Goal: Information Seeking & Learning: Learn about a topic

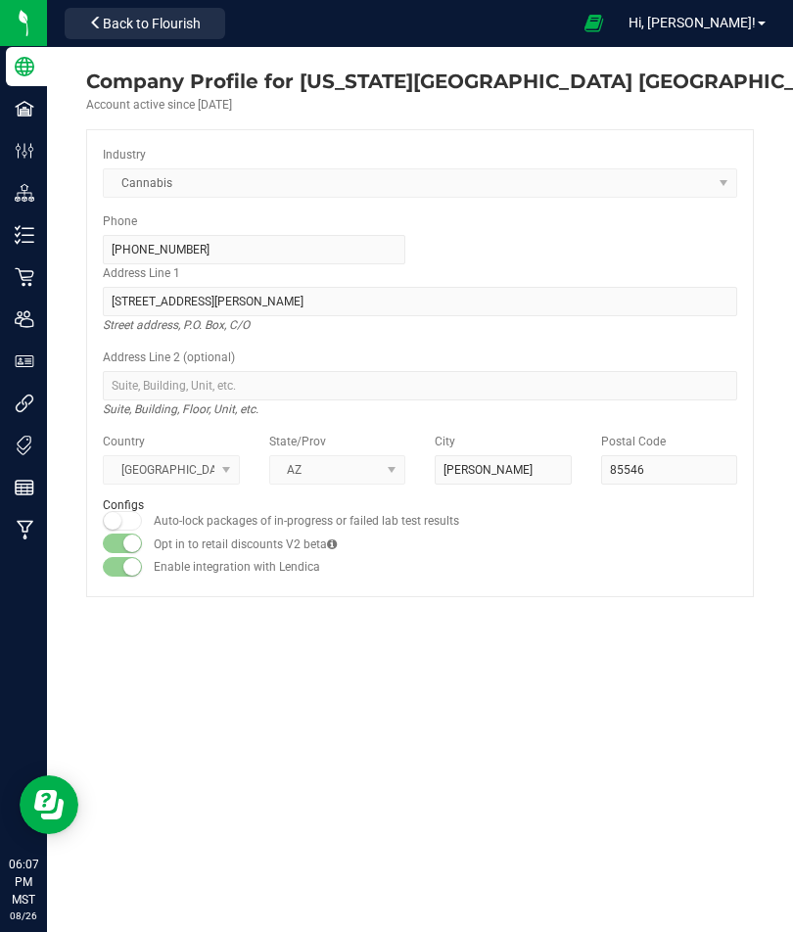
click at [727, 29] on span "Hi, [PERSON_NAME]!" at bounding box center [692, 23] width 127 height 16
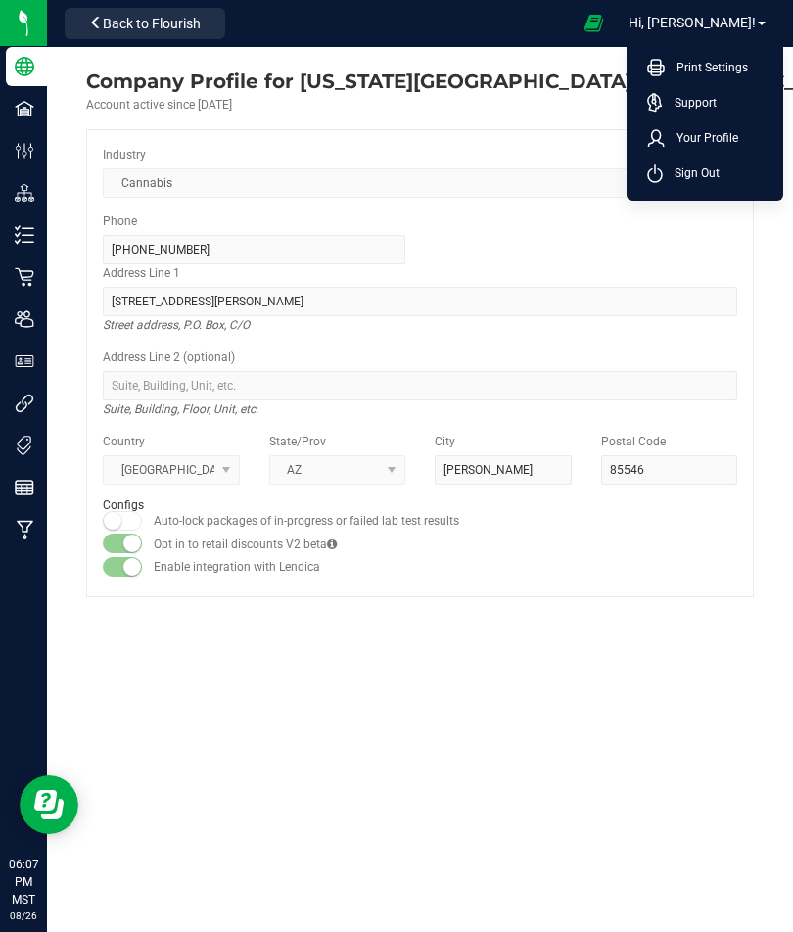
click at [713, 139] on span "Your Profile" at bounding box center [701, 138] width 73 height 20
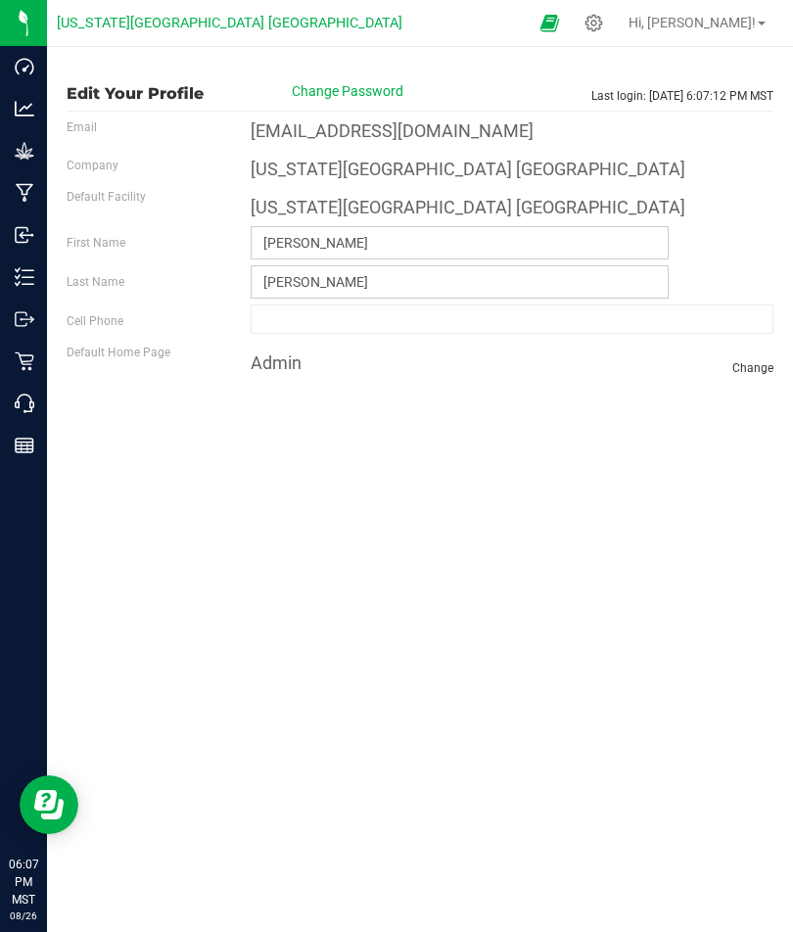
click at [15, 354] on icon at bounding box center [25, 362] width 20 height 20
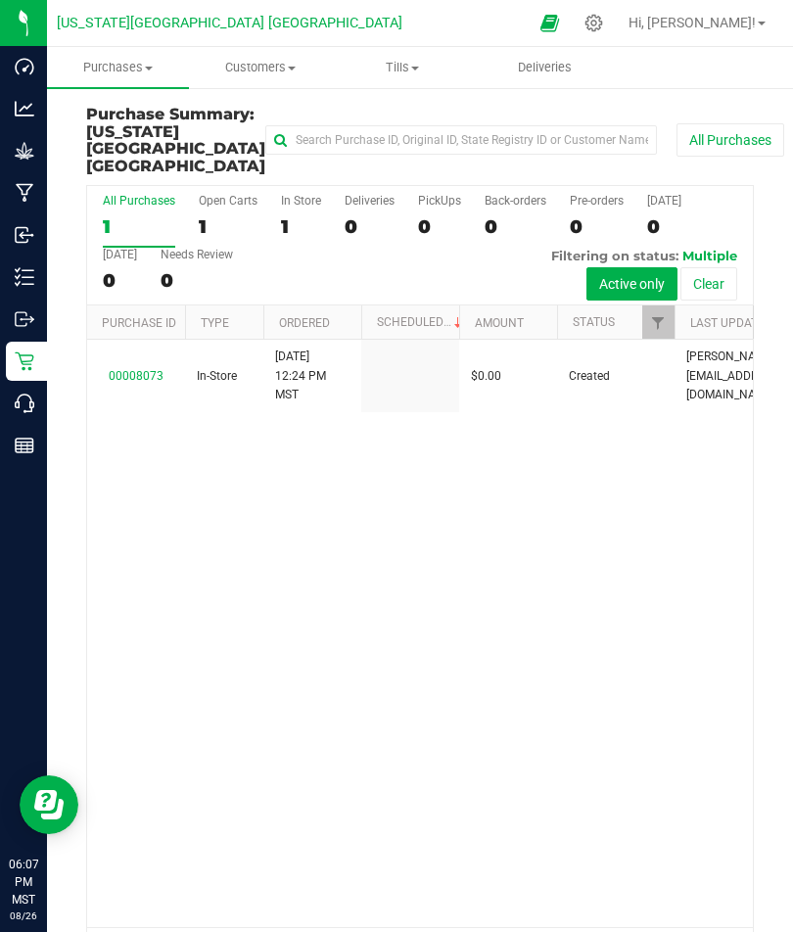
click at [130, 357] on td "00008073" at bounding box center [136, 376] width 98 height 72
click at [140, 375] on link "00008073" at bounding box center [136, 376] width 55 height 14
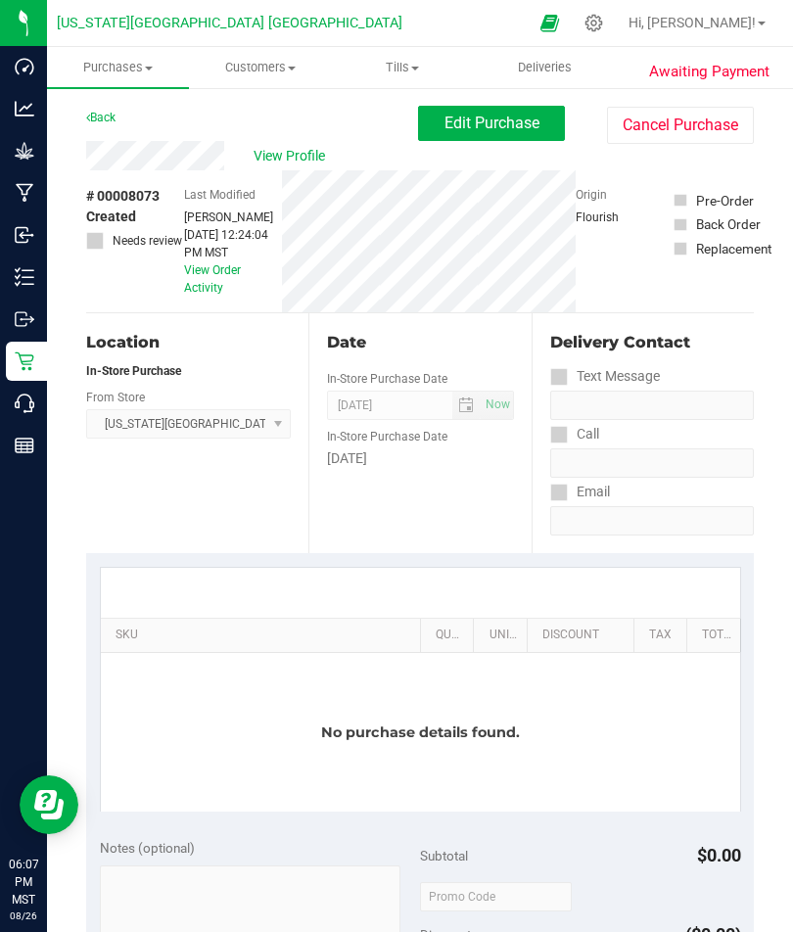
click at [110, 111] on link "Back" at bounding box center [100, 118] width 29 height 14
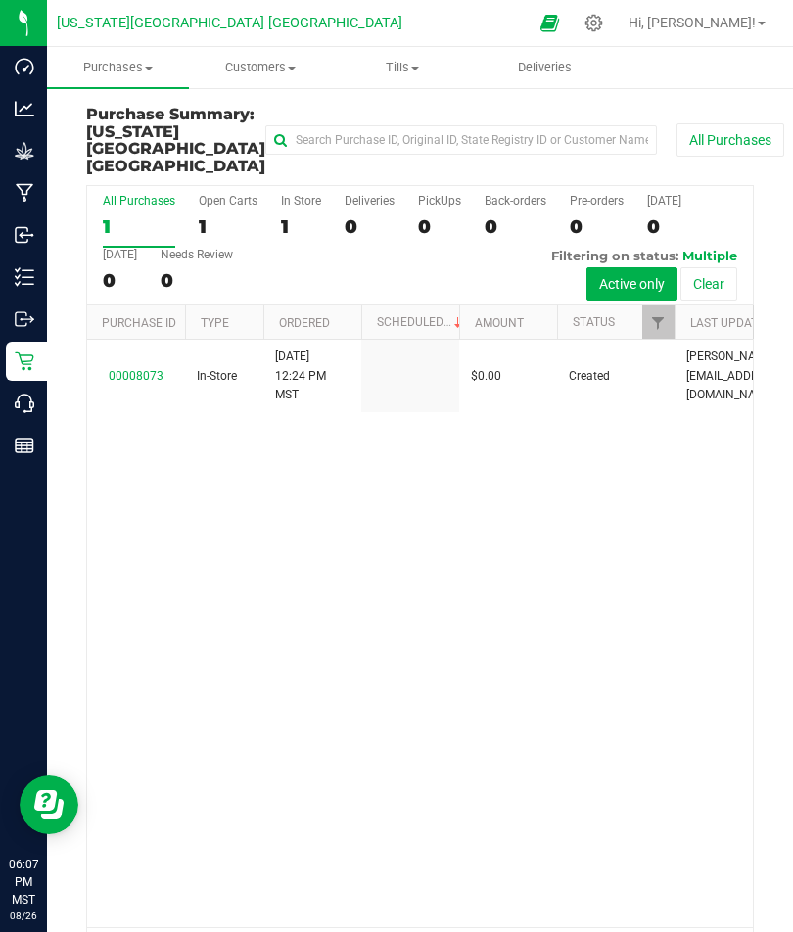
click at [117, 66] on span "Purchases" at bounding box center [118, 68] width 142 height 18
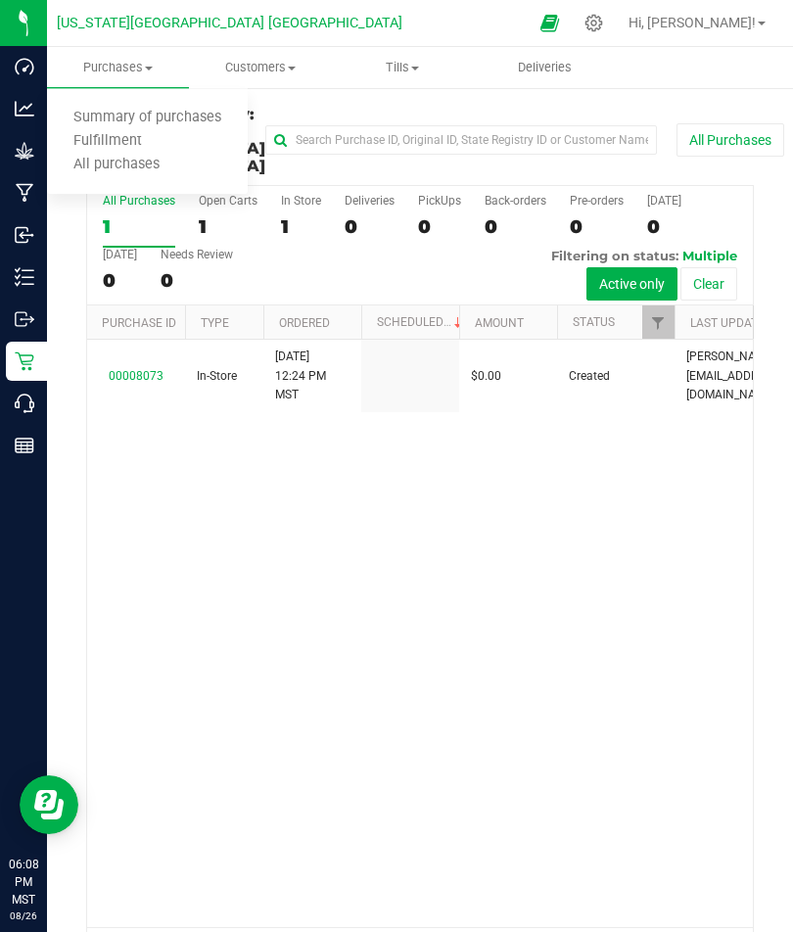
click at [101, 167] on span "All purchases" at bounding box center [116, 165] width 139 height 17
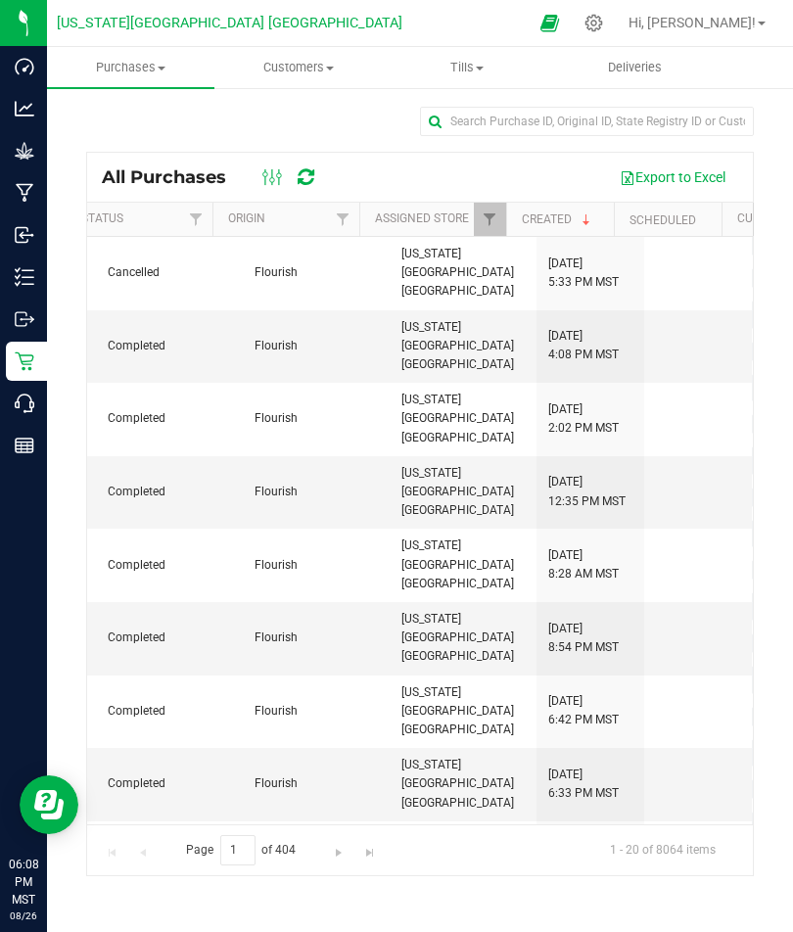
scroll to position [7, 462]
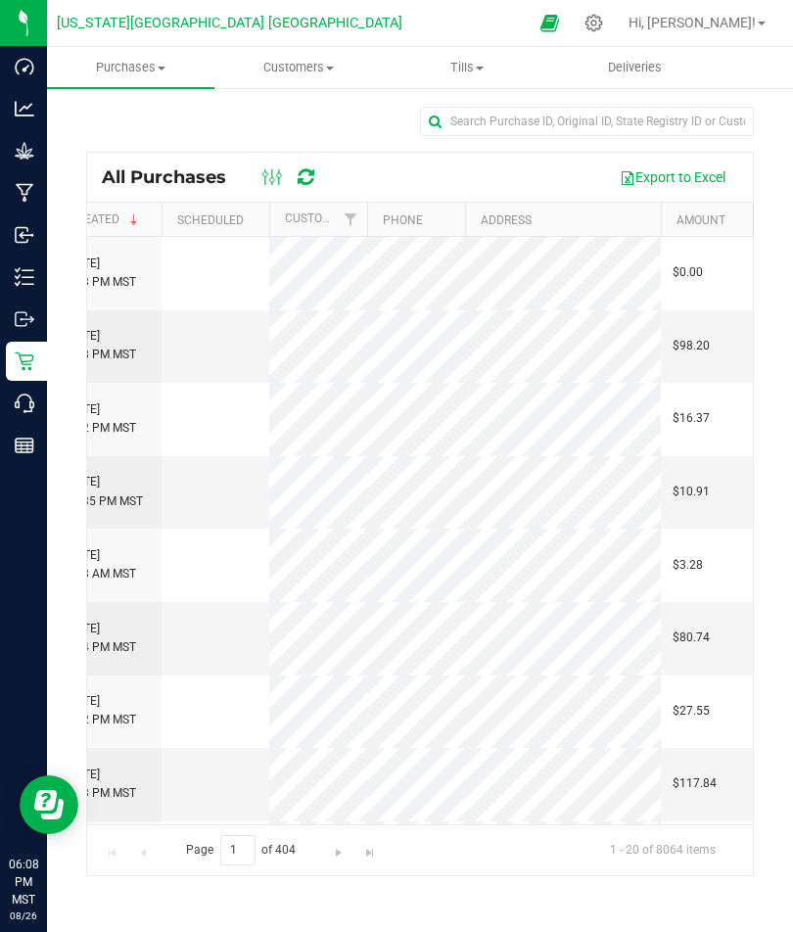
click at [473, 71] on span "Tills" at bounding box center [467, 68] width 166 height 18
click at [464, 122] on span "Manage tills" at bounding box center [449, 118] width 132 height 17
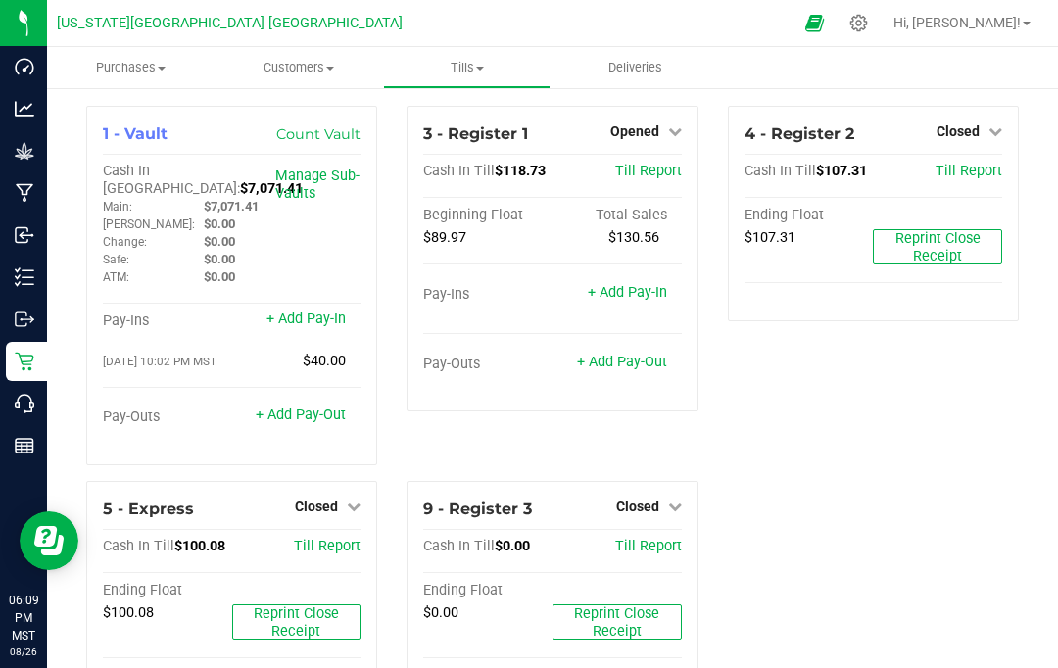
click at [22, 441] on icon at bounding box center [25, 446] width 20 height 20
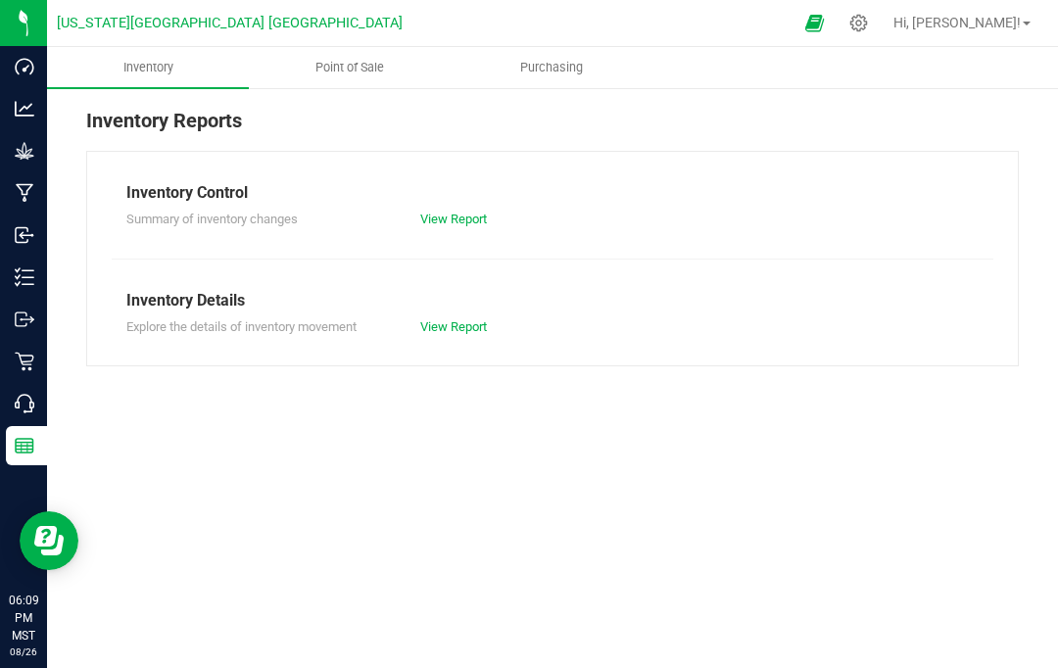
click at [343, 62] on span "Point of Sale" at bounding box center [349, 68] width 121 height 18
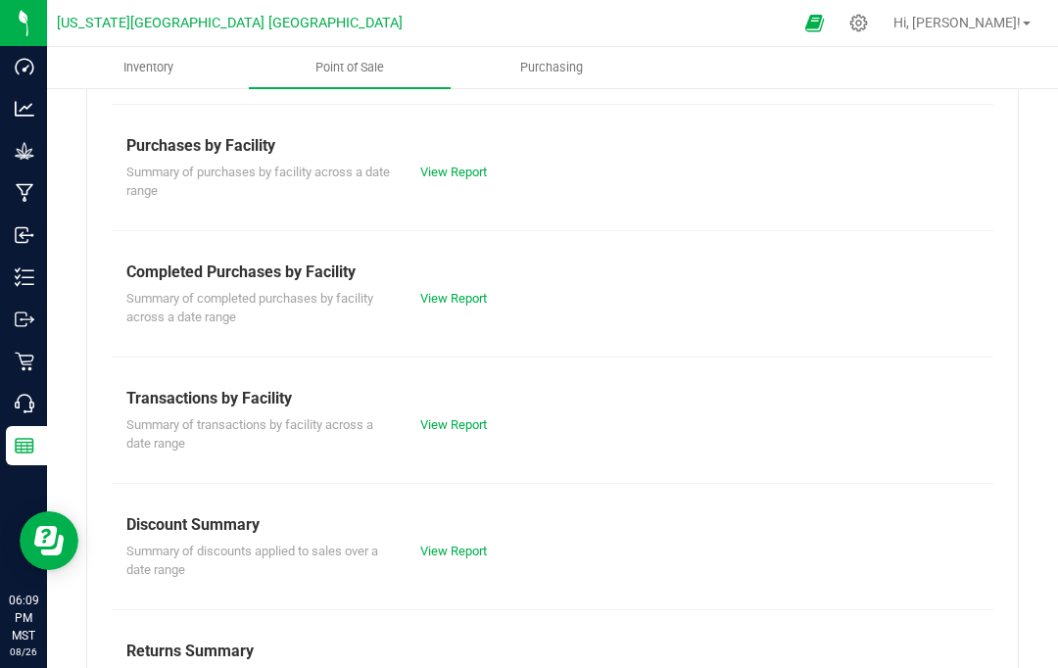
scroll to position [405, 0]
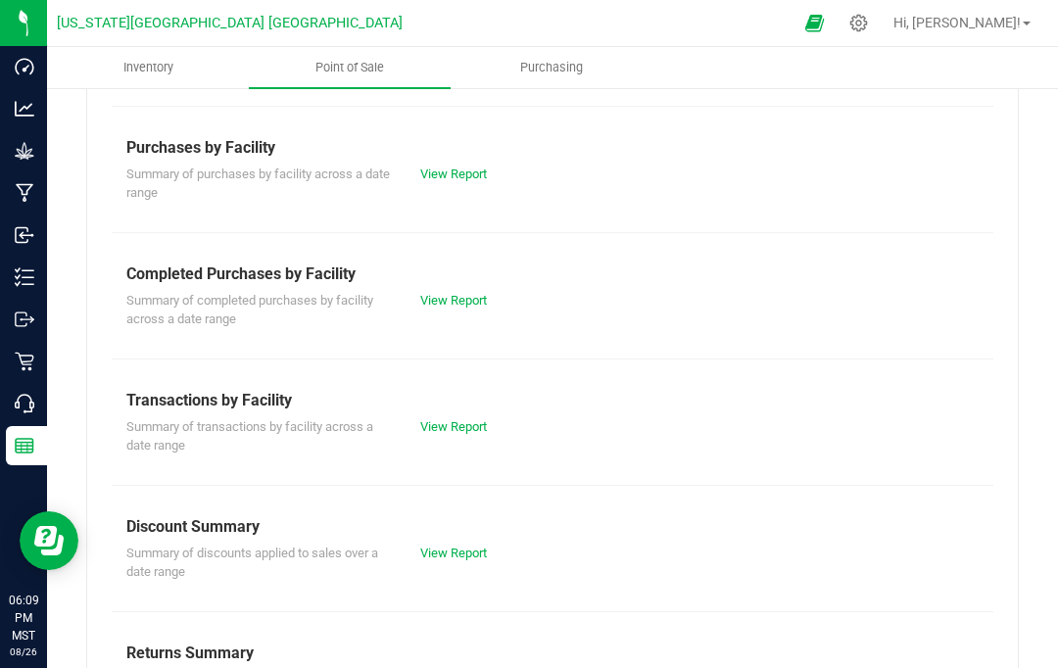
click at [466, 539] on div "Summary of discounts applied to sales over a date range View Report" at bounding box center [552, 560] width 881 height 43
click at [448, 526] on div "Discount Summary" at bounding box center [552, 527] width 852 height 24
click at [447, 546] on link "View Report" at bounding box center [453, 553] width 67 height 15
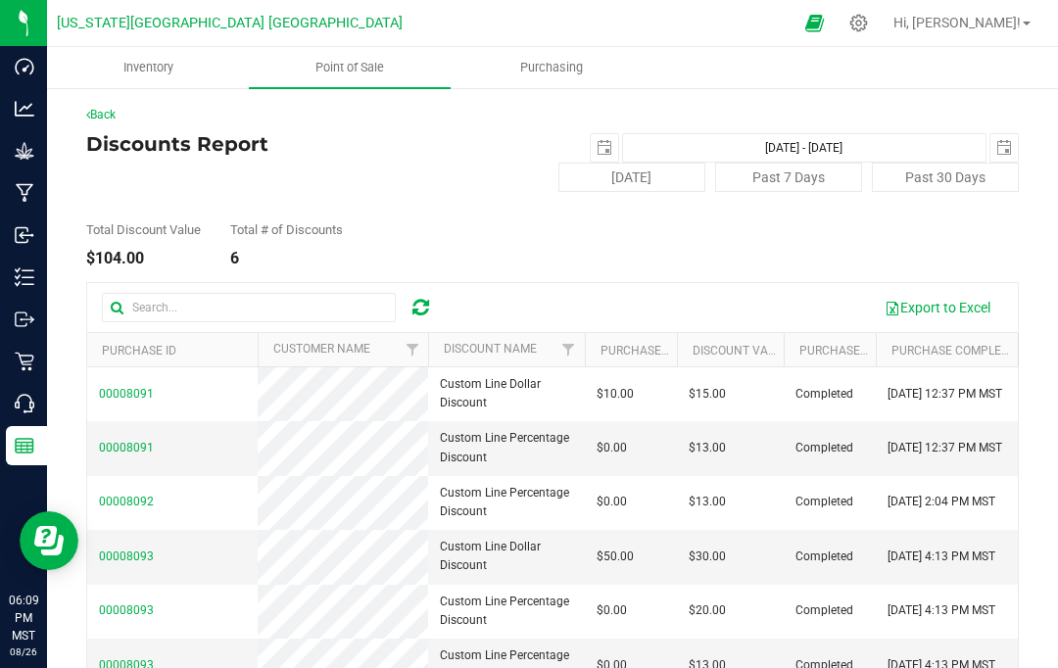
click at [120, 396] on span "00008091" at bounding box center [126, 394] width 55 height 14
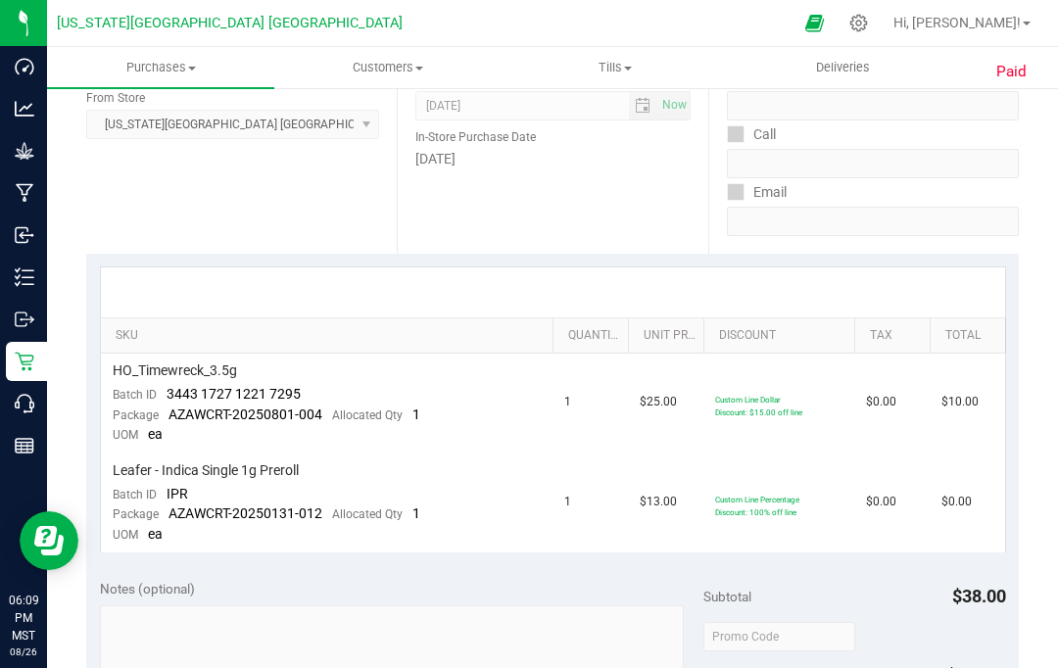
scroll to position [301, 0]
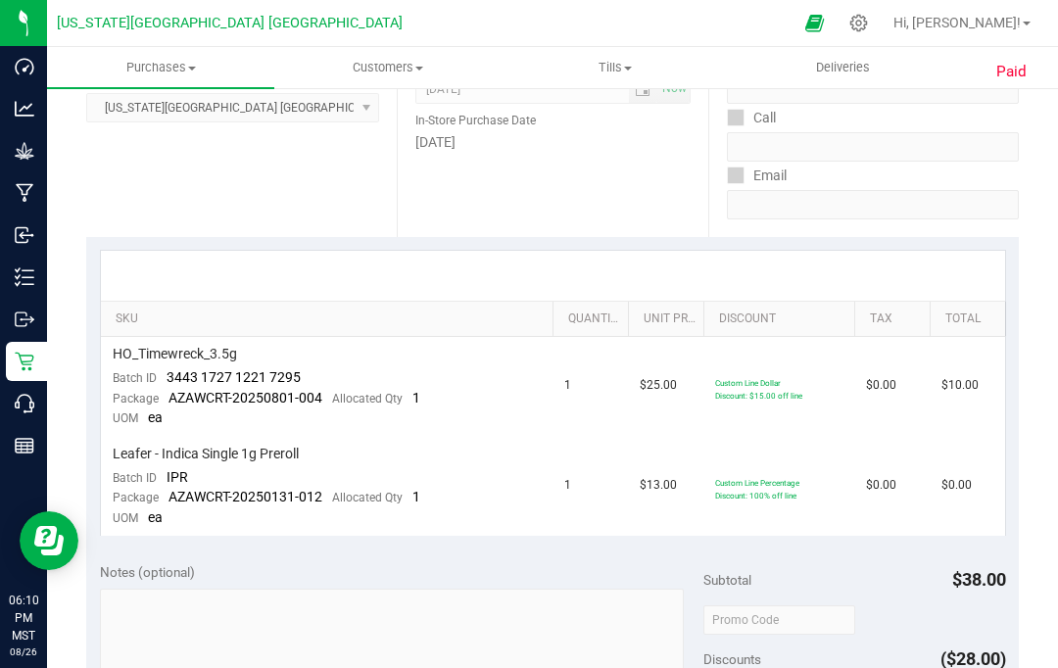
click at [374, 67] on span "Customers" at bounding box center [387, 68] width 225 height 18
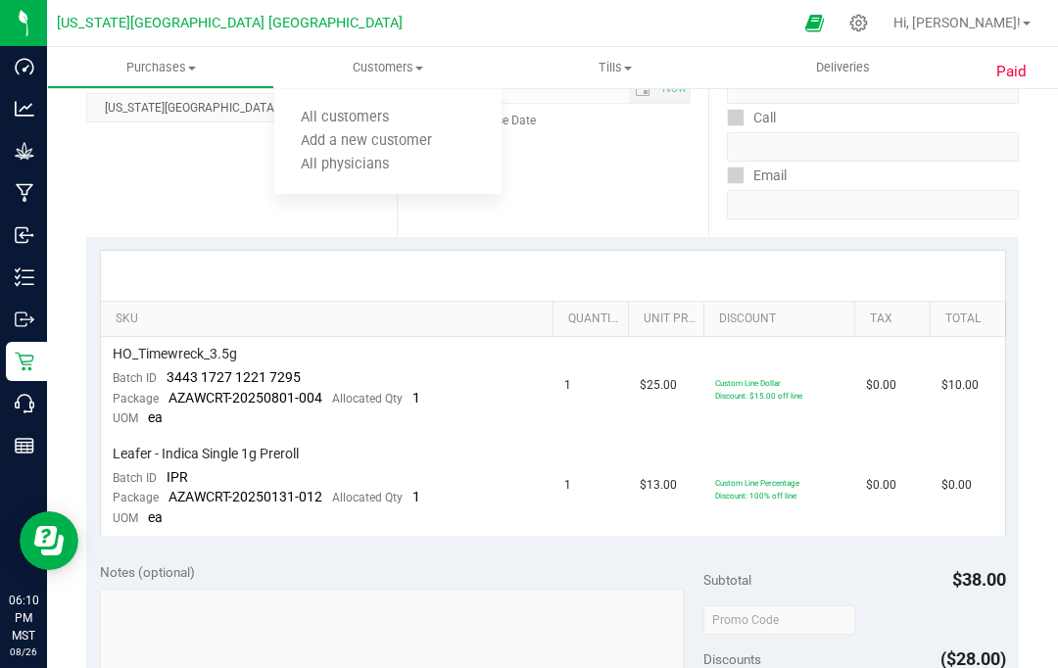
click at [341, 117] on span "All customers" at bounding box center [344, 118] width 141 height 17
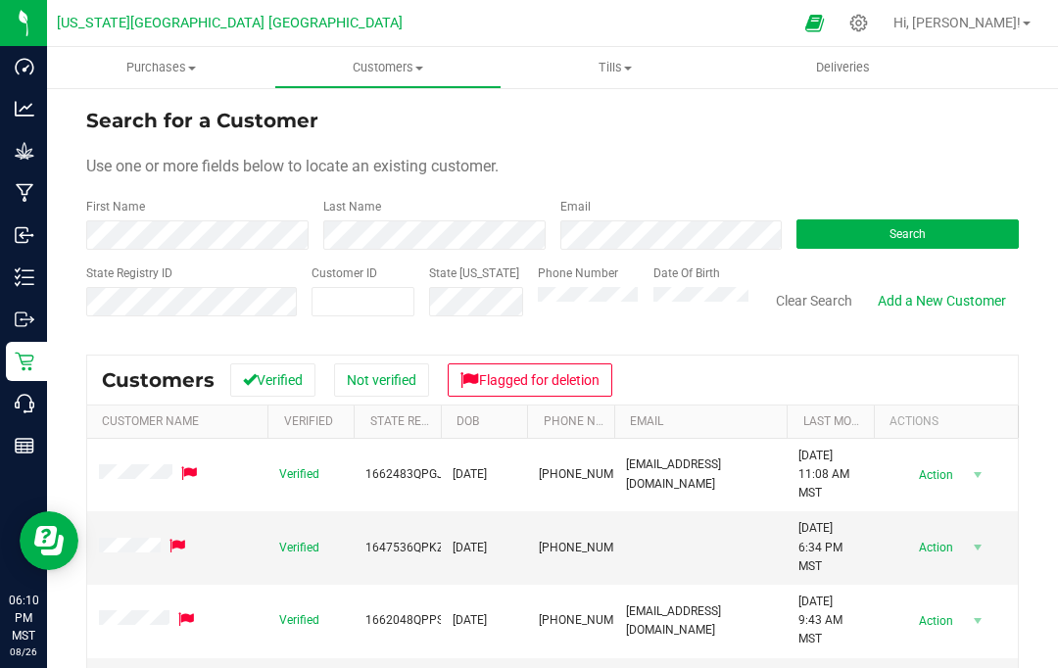
click at [152, 66] on span "Purchases" at bounding box center [160, 68] width 227 height 18
click at [113, 174] on li "All purchases" at bounding box center [160, 166] width 227 height 24
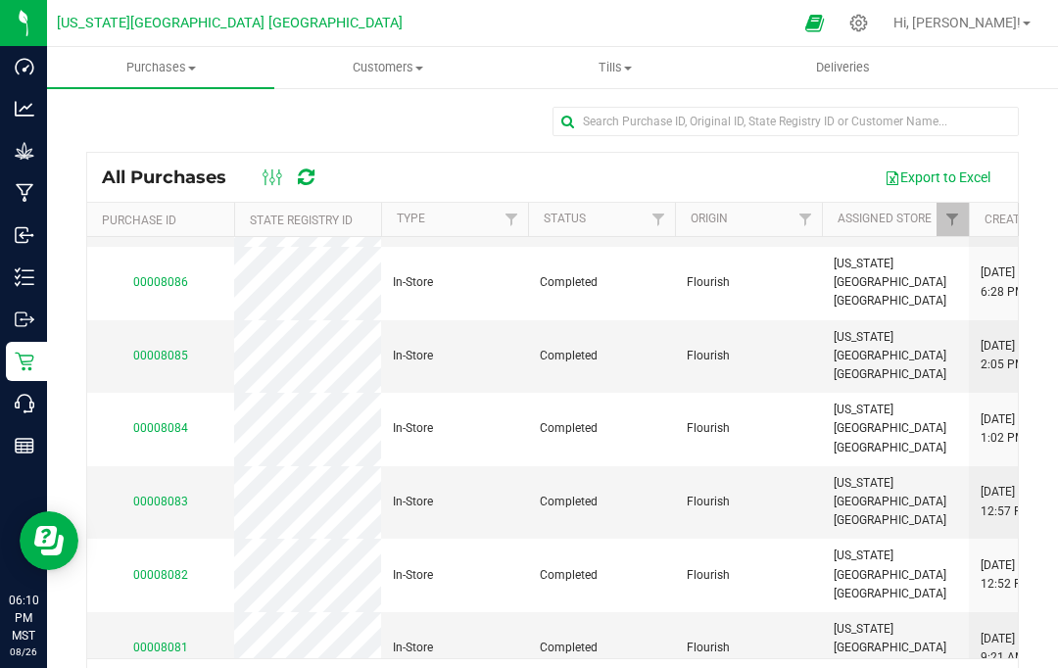
scroll to position [576, 0]
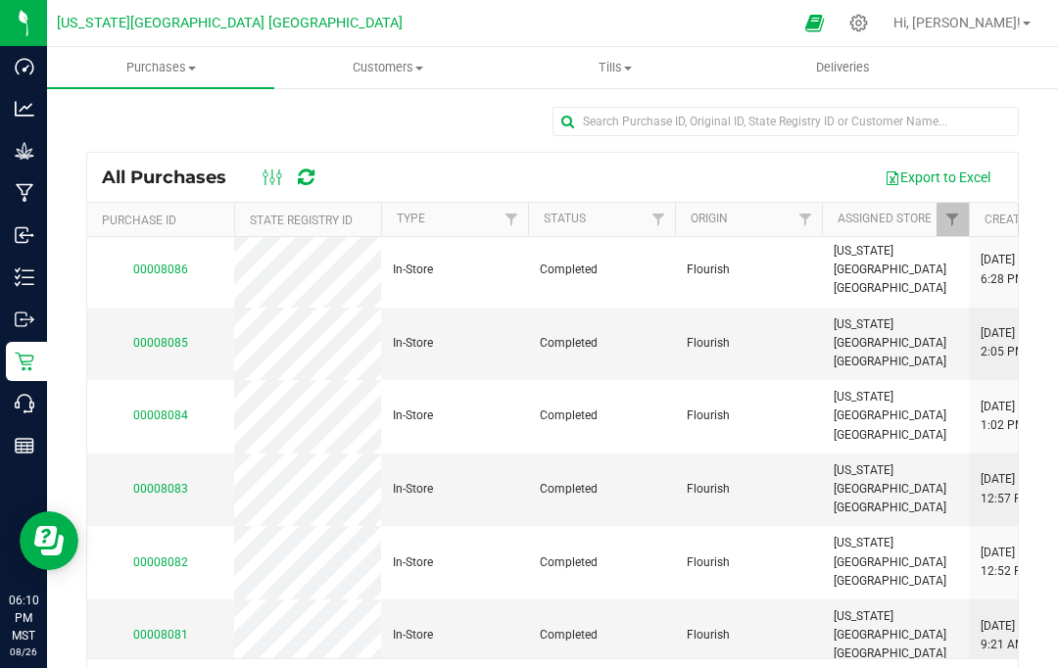
scroll to position [588, 0]
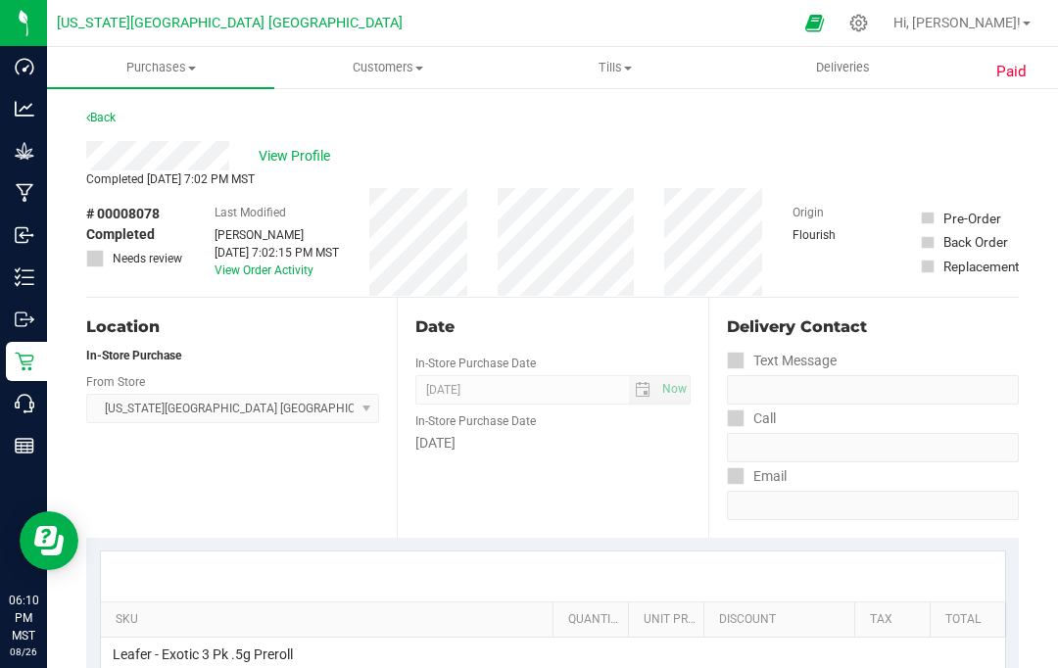
click at [98, 111] on link "Back" at bounding box center [100, 118] width 29 height 14
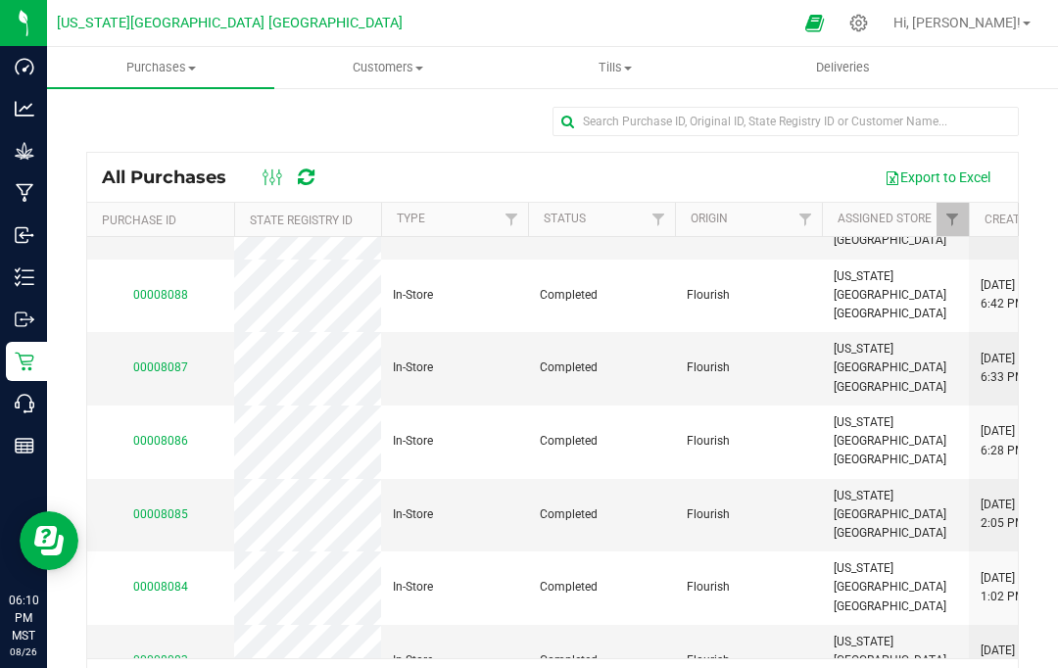
click at [171, 653] on link "00008083" at bounding box center [160, 660] width 55 height 14
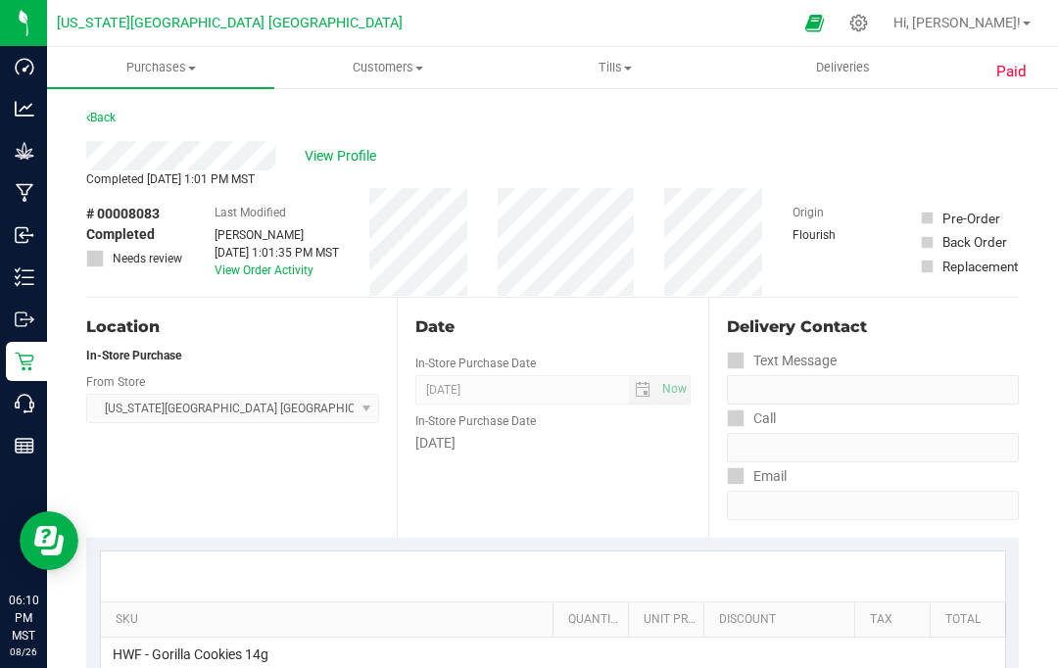
click at [91, 121] on link "Back" at bounding box center [100, 118] width 29 height 14
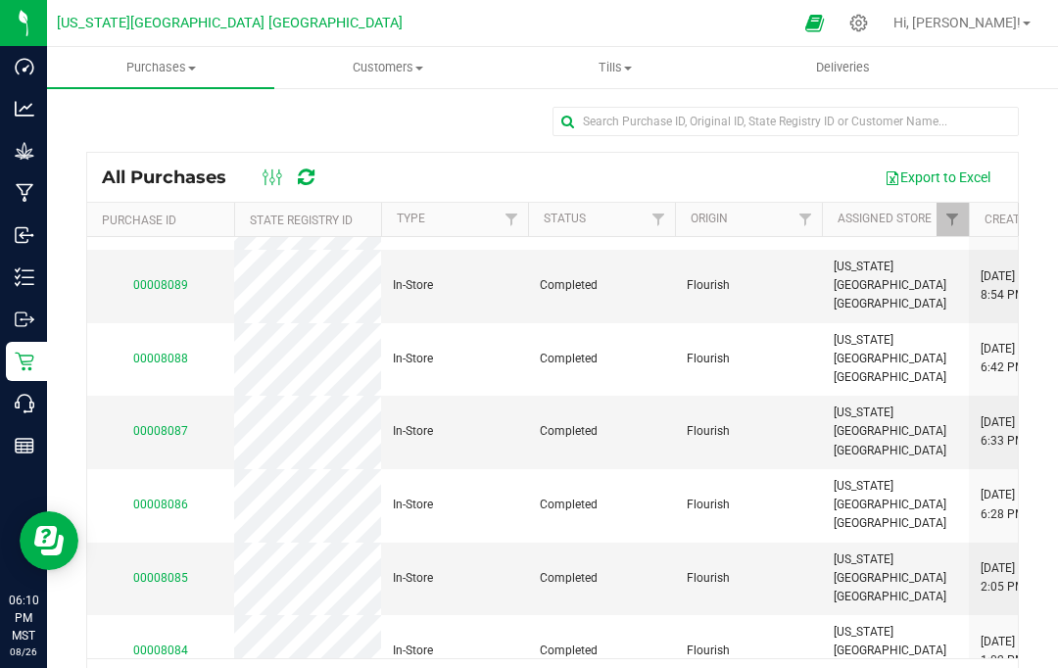
click at [156, 643] on link "00008084" at bounding box center [160, 650] width 55 height 14
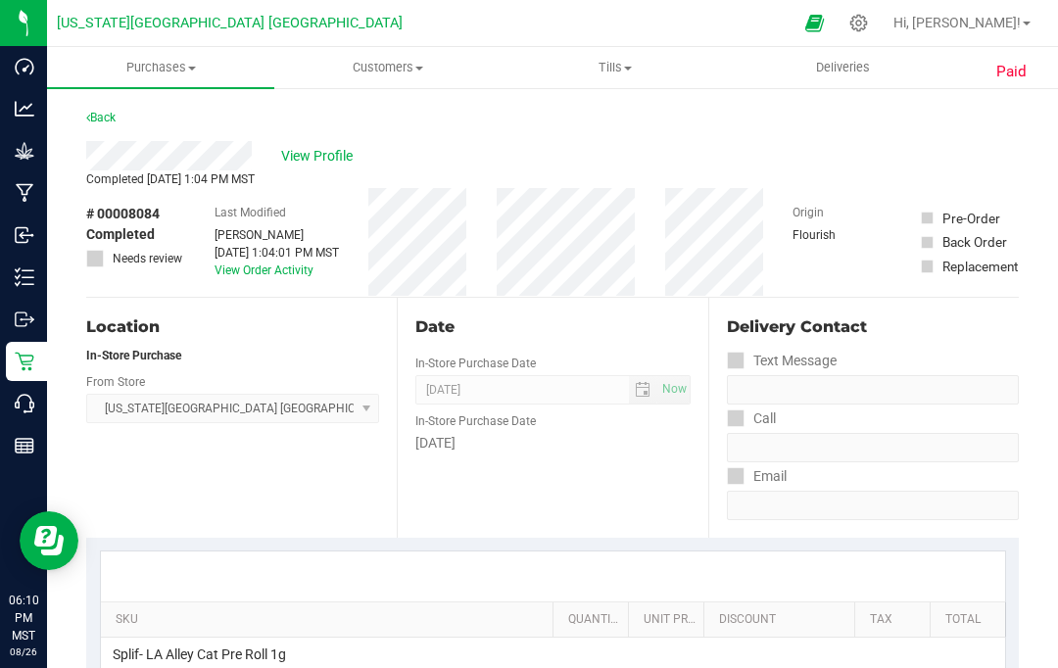
click at [112, 115] on link "Back" at bounding box center [100, 118] width 29 height 14
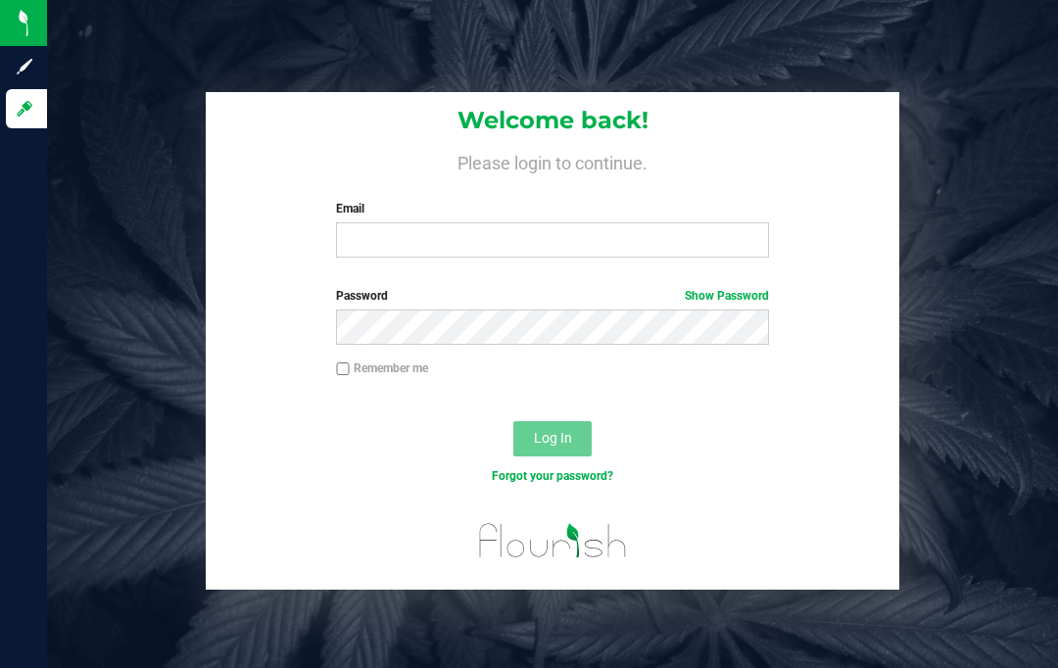
click at [553, 248] on input "Email" at bounding box center [552, 239] width 433 height 35
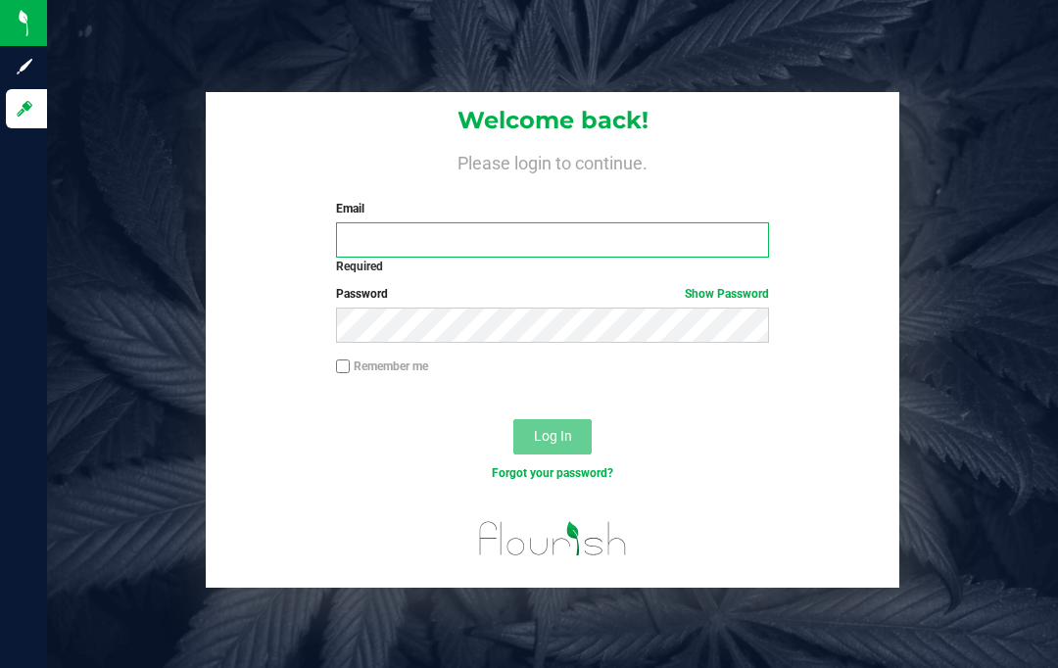
click at [443, 237] on input "Email" at bounding box center [552, 239] width 433 height 35
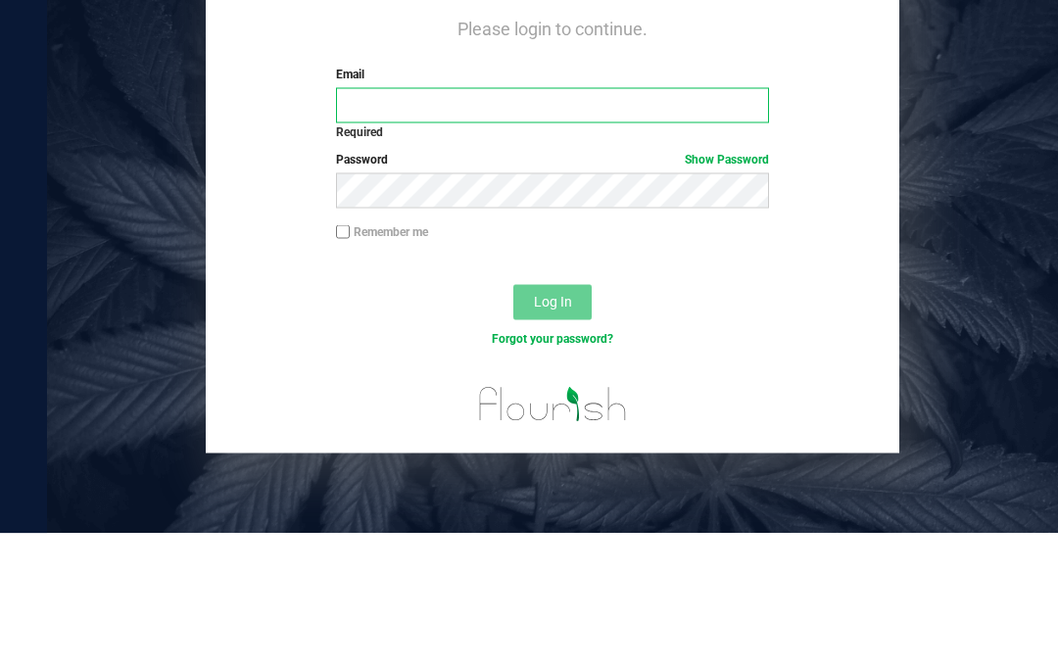
type input "[EMAIL_ADDRESS][DOMAIN_NAME]"
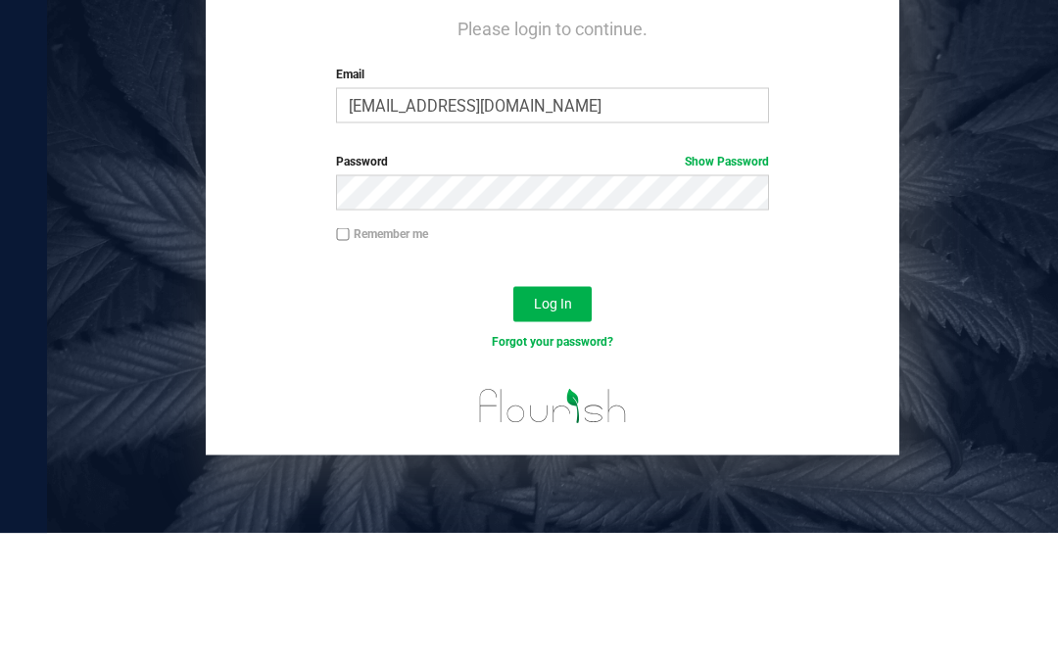
scroll to position [82, 0]
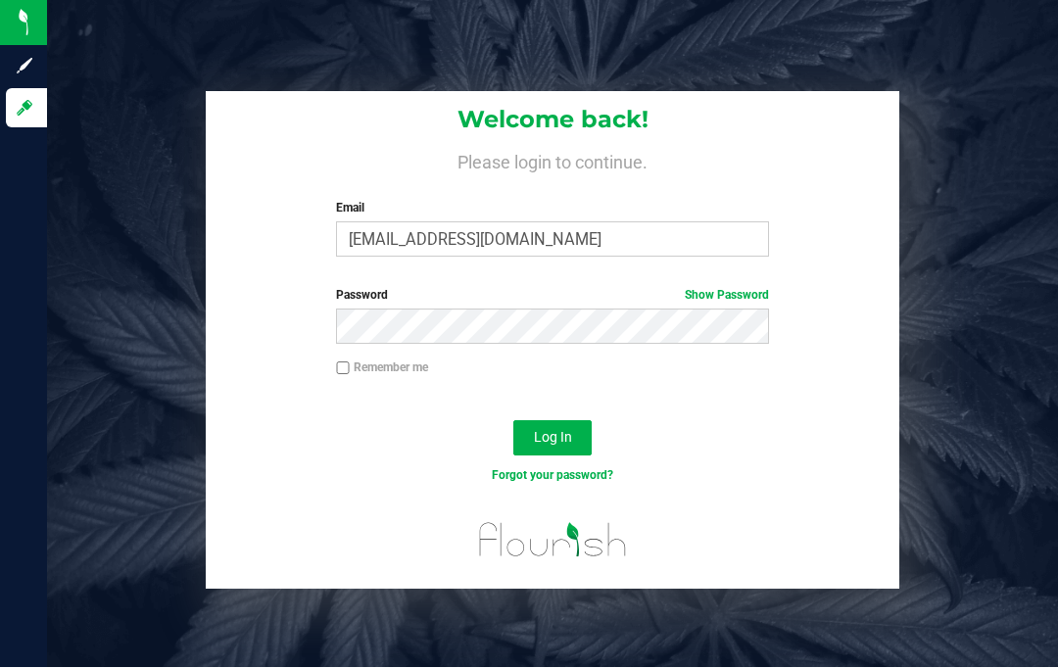
click at [539, 421] on button "Log In" at bounding box center [552, 438] width 78 height 35
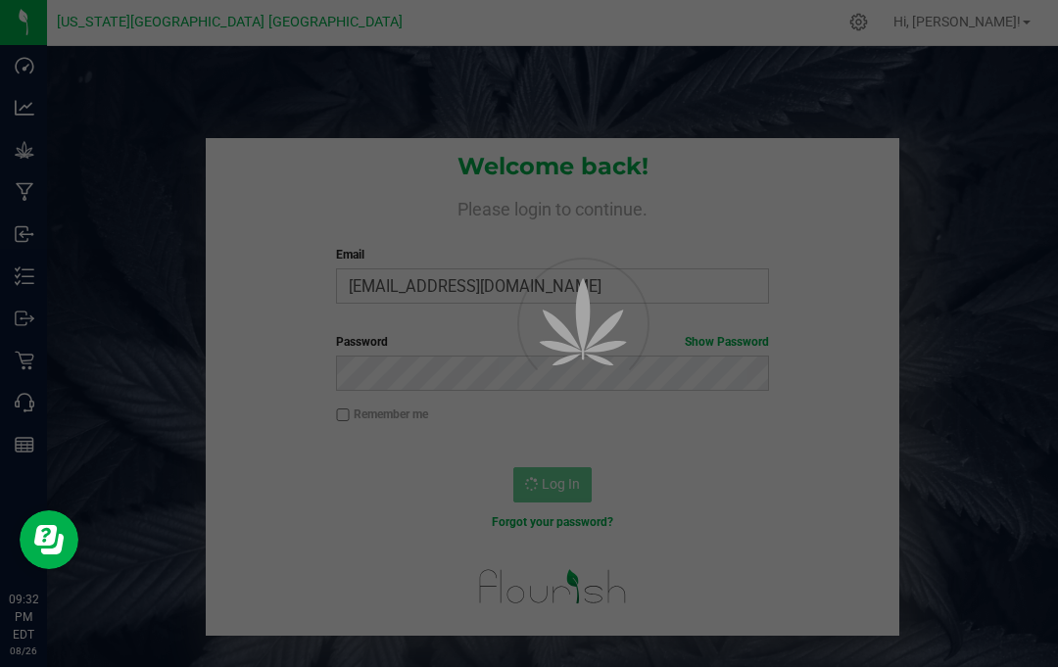
scroll to position [0, 0]
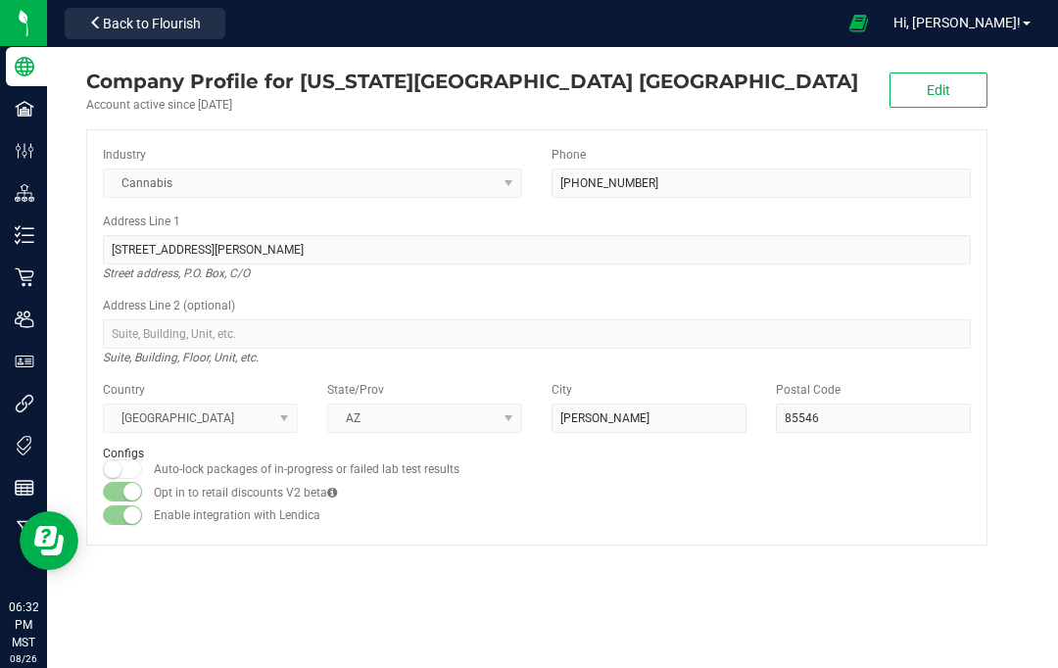
click at [25, 485] on line at bounding box center [25, 485] width 18 height 0
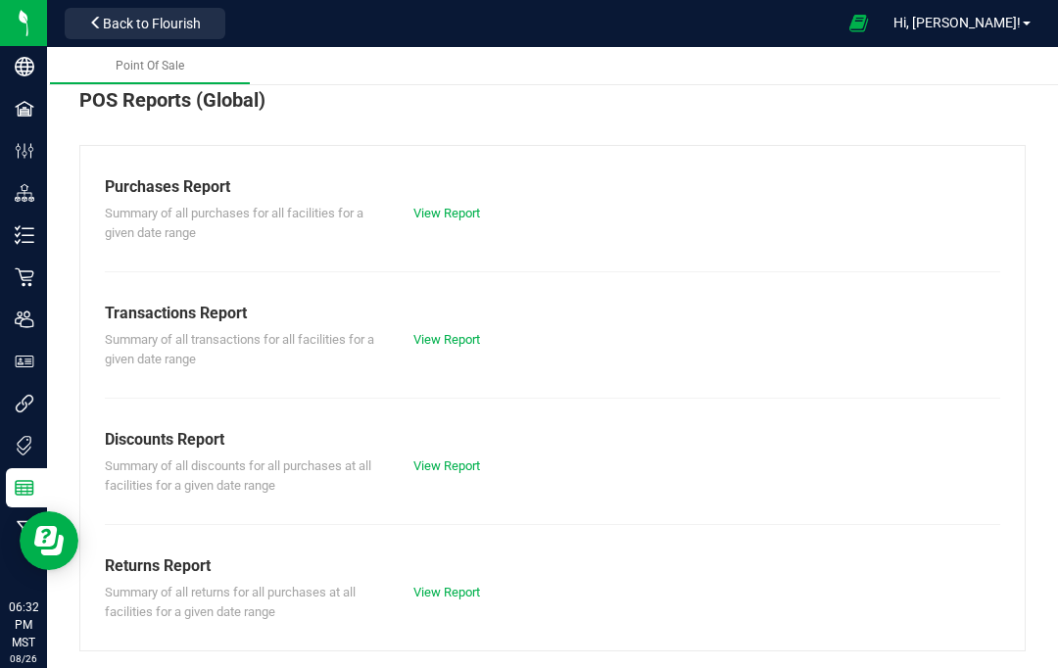
click at [987, 27] on span "Hi, [PERSON_NAME]!" at bounding box center [956, 23] width 127 height 16
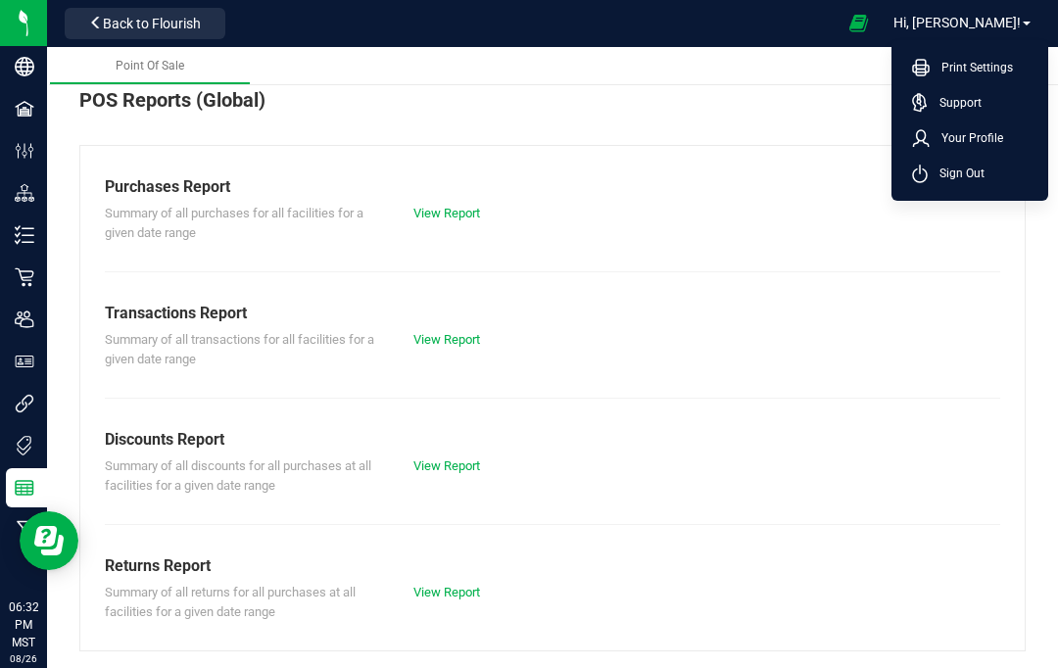
click at [980, 128] on span "Your Profile" at bounding box center [965, 138] width 73 height 20
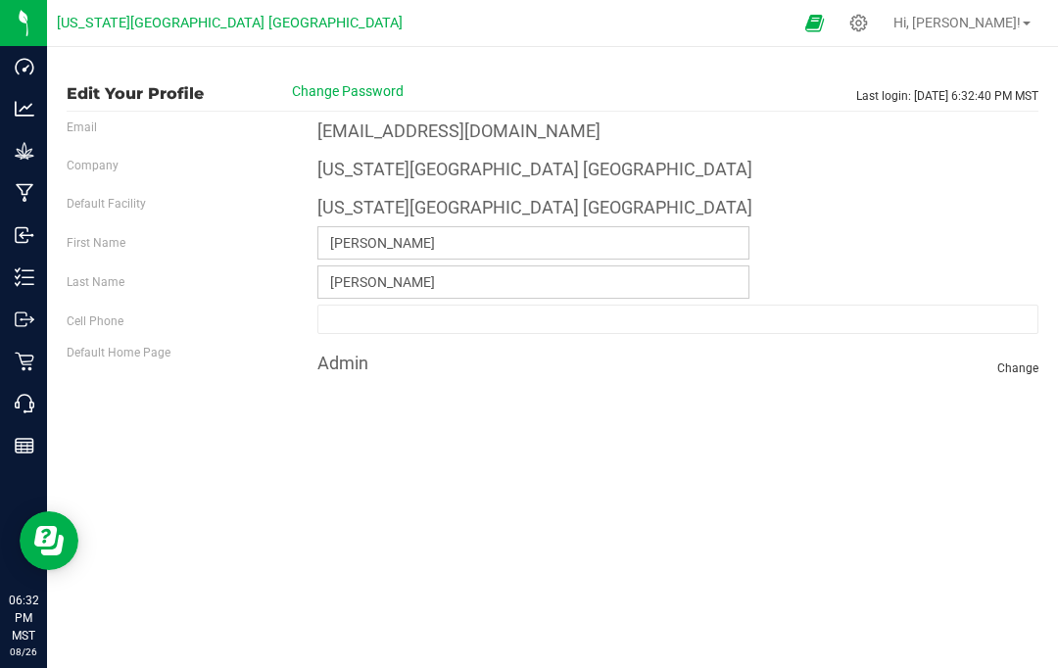
click at [29, 351] on div "Retail" at bounding box center [26, 361] width 41 height 39
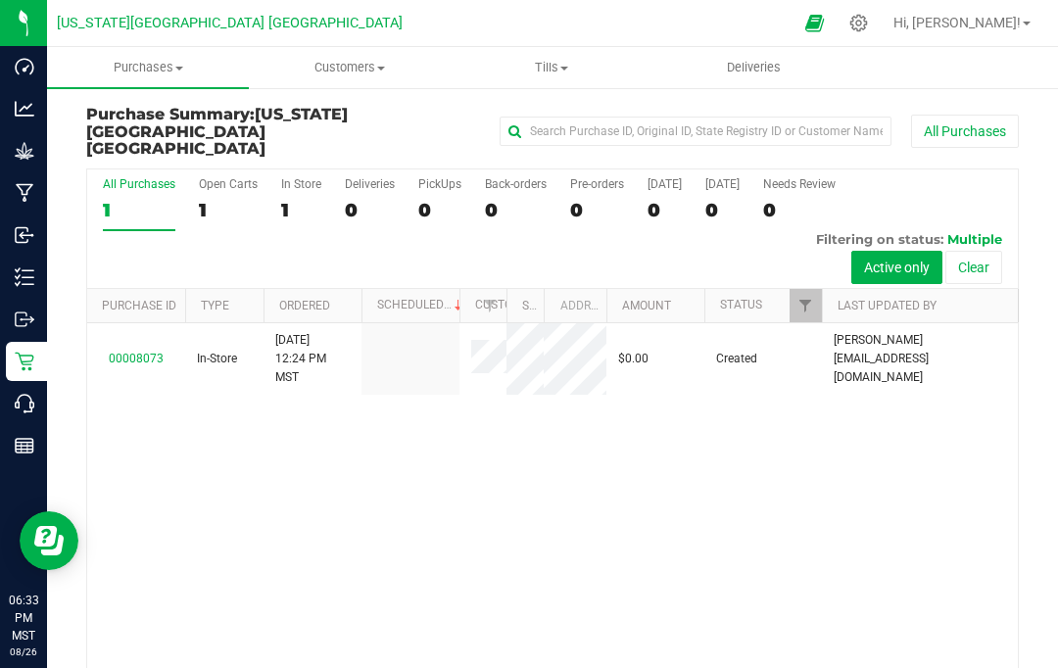
click at [0, 0] on p "Reports" at bounding box center [0, 0] width 0 height 0
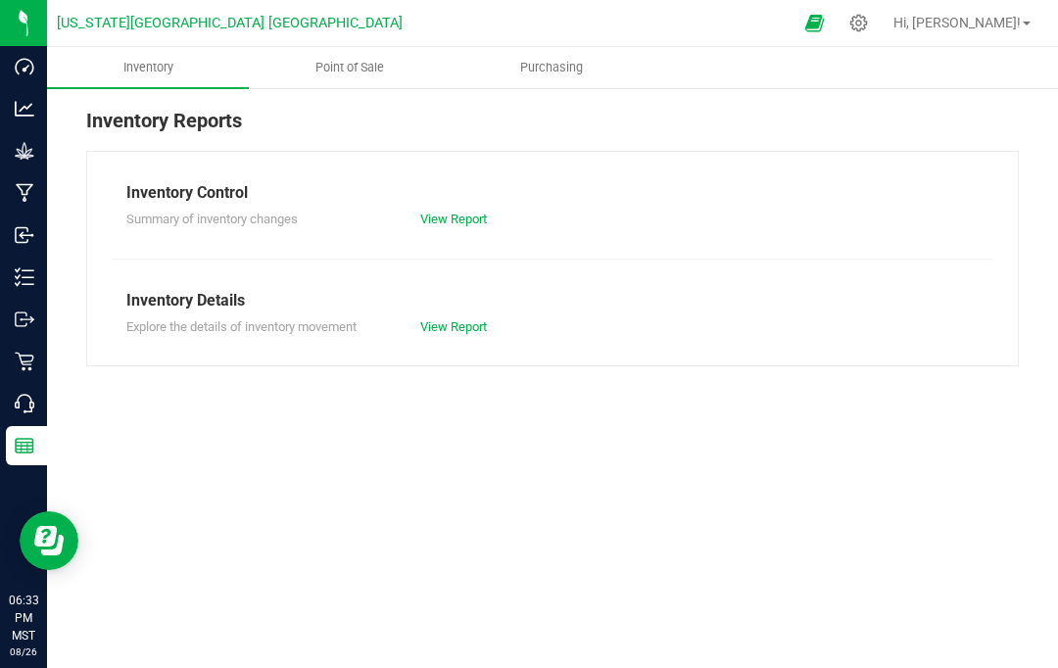
click at [341, 76] on uib-tab-heading "Point of Sale" at bounding box center [350, 67] width 200 height 39
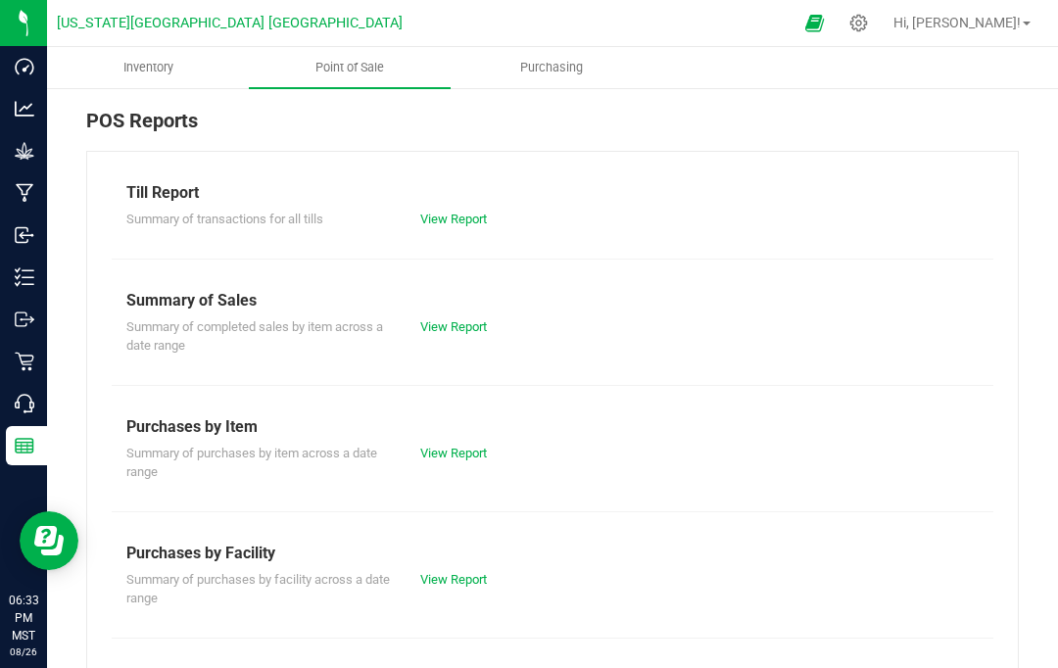
click at [443, 302] on div "Summary of Sales" at bounding box center [552, 301] width 852 height 24
click at [462, 324] on link "View Report" at bounding box center [453, 326] width 67 height 15
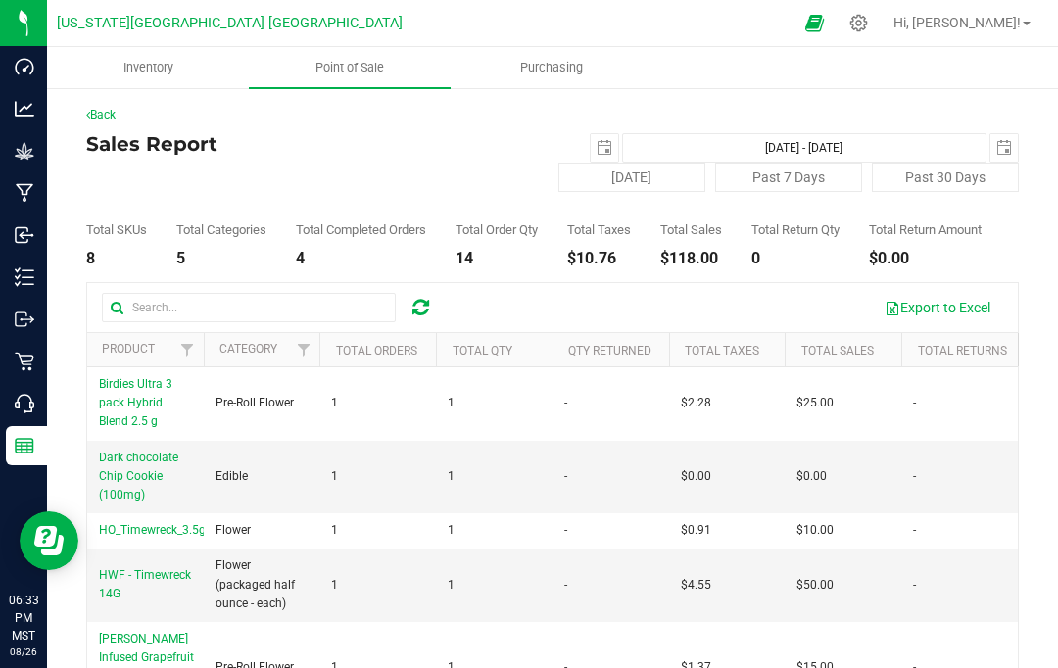
click at [606, 155] on span "select" at bounding box center [604, 148] width 16 height 16
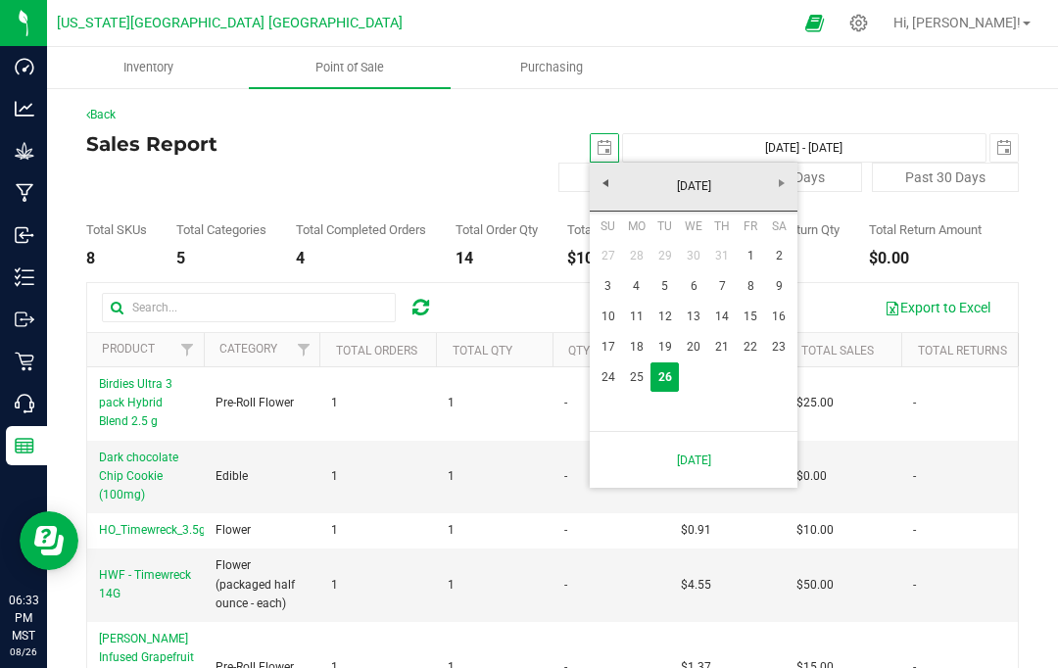
click at [667, 339] on link "19" at bounding box center [664, 347] width 28 height 30
type input "2025-08-19"
type input "Aug 19, 2025 - Aug 26, 2025"
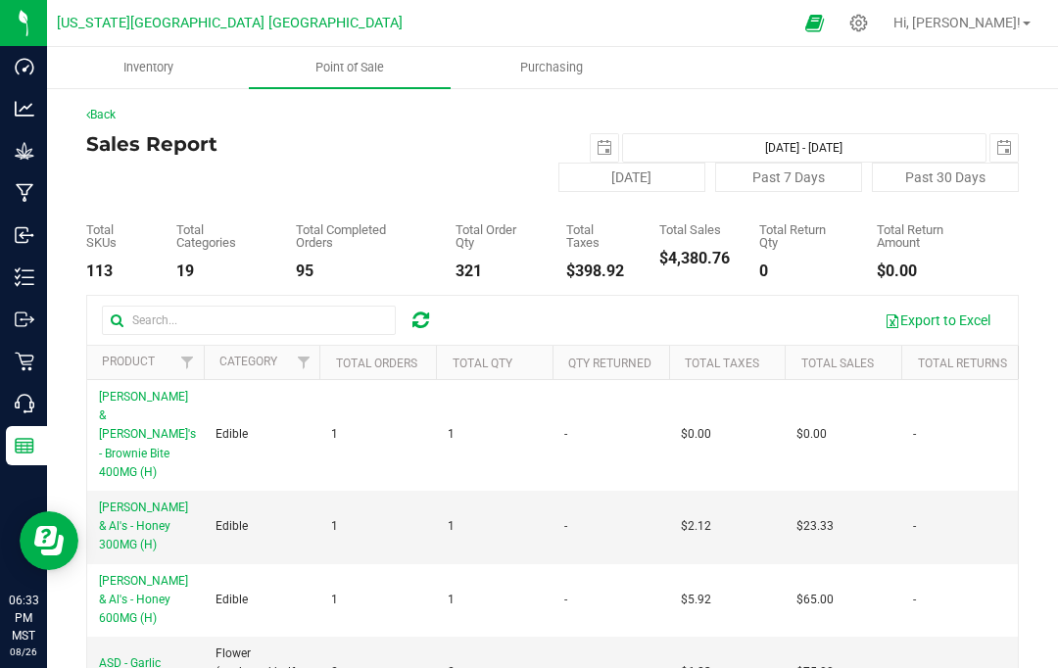
click at [604, 153] on span "select" at bounding box center [604, 148] width 16 height 16
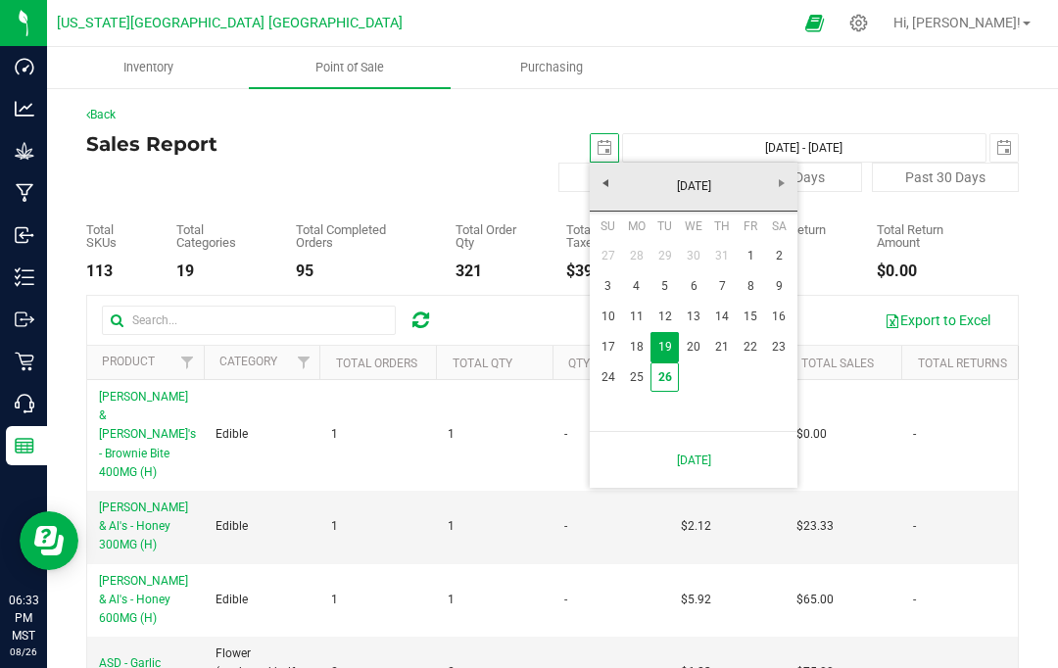
click at [754, 344] on link "22" at bounding box center [750, 347] width 28 height 30
type input "2025-08-22"
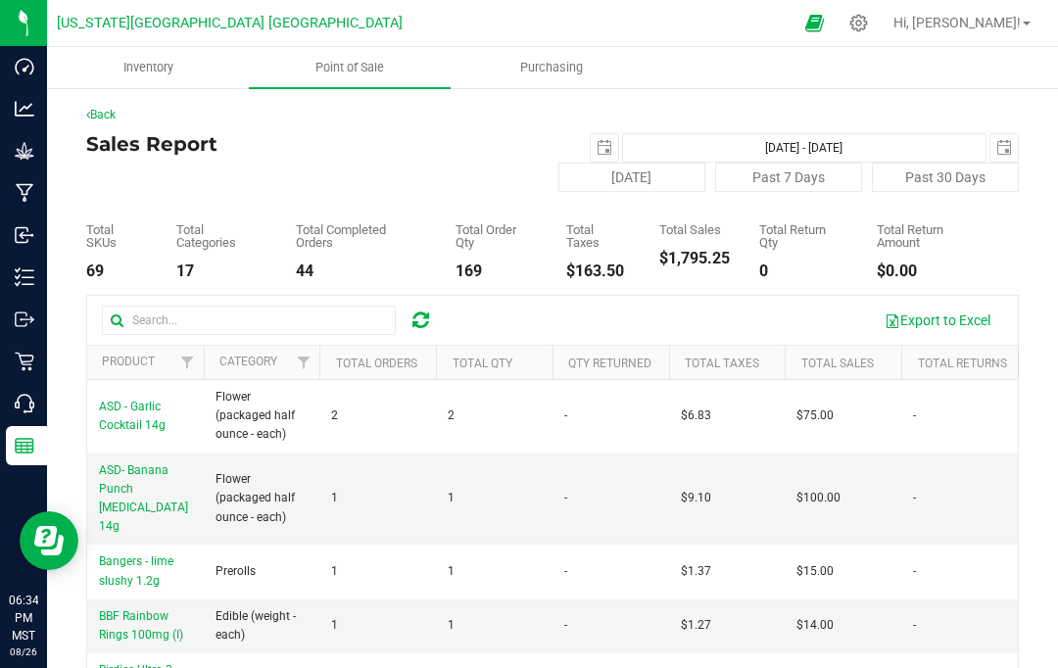
click at [996, 153] on span "select" at bounding box center [1004, 148] width 16 height 16
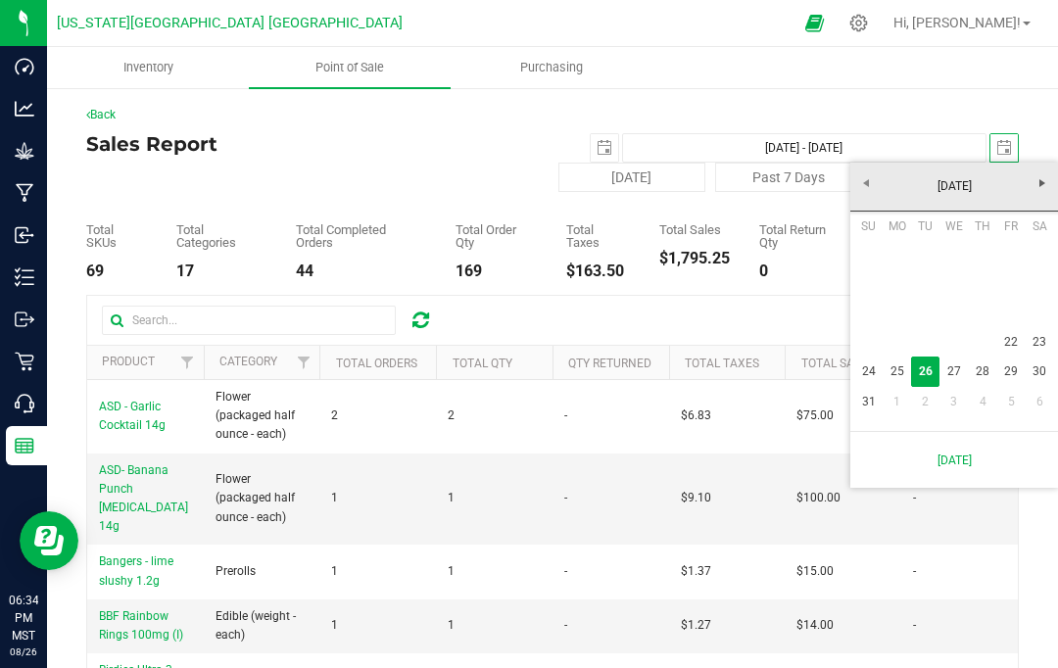
click at [1001, 333] on link "22" at bounding box center [1011, 342] width 28 height 30
type input "Aug 22, 2025 - Aug 22, 2025"
type input "2025-08-22"
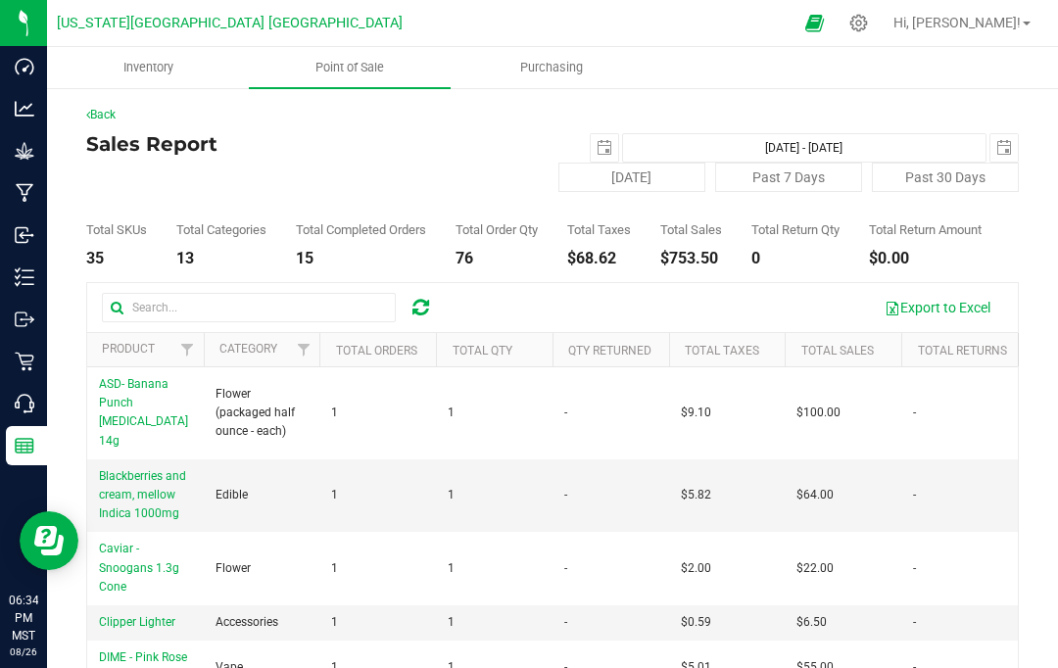
click at [1006, 143] on span "select" at bounding box center [1004, 148] width 16 height 16
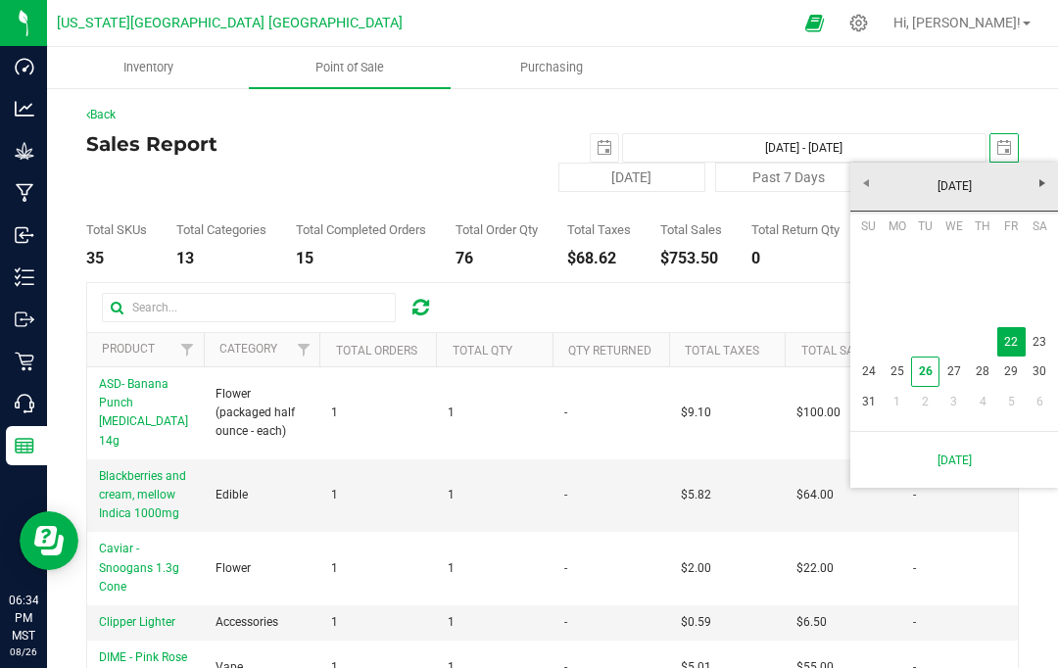
click at [1046, 347] on link "23" at bounding box center [1039, 342] width 28 height 30
type input "Aug 22, 2025 - Aug 23, 2025"
type input "2025-08-23"
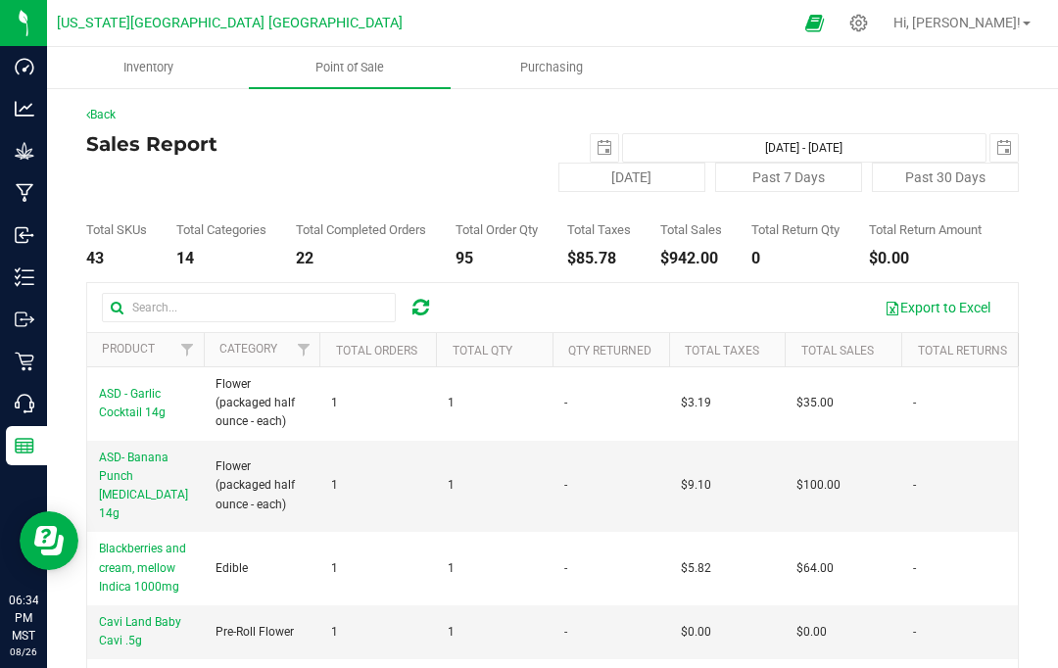
click at [611, 138] on span "select" at bounding box center [604, 147] width 27 height 27
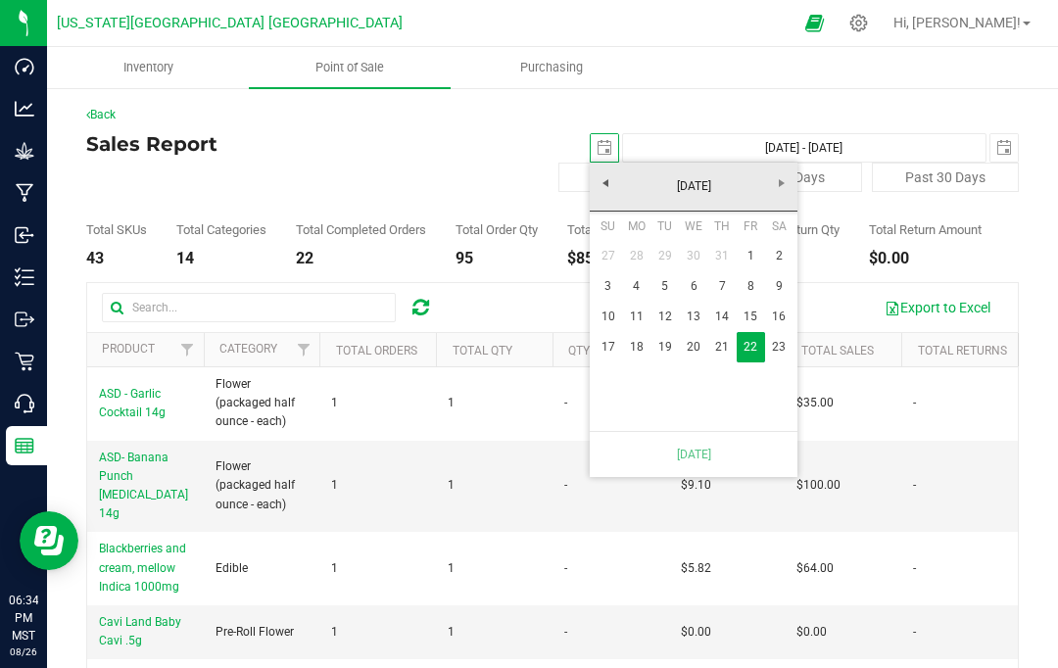
click at [786, 340] on link "23" at bounding box center [779, 347] width 28 height 30
type input "Aug 23, 2025 - Aug 23, 2025"
type input "2025-08-23"
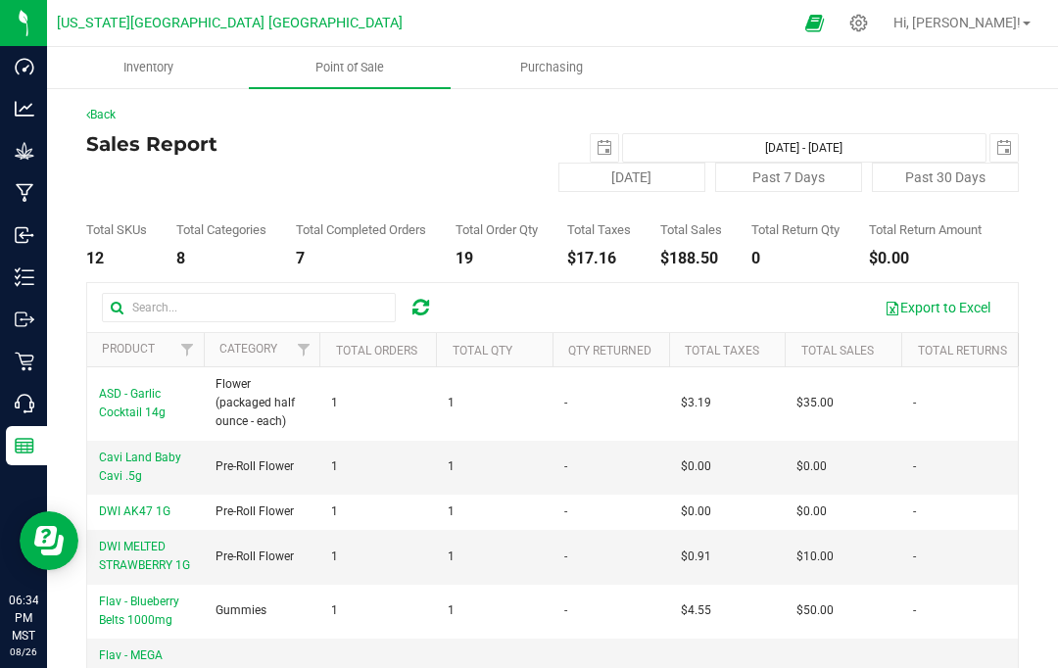
click at [1006, 146] on span "select" at bounding box center [1004, 148] width 16 height 16
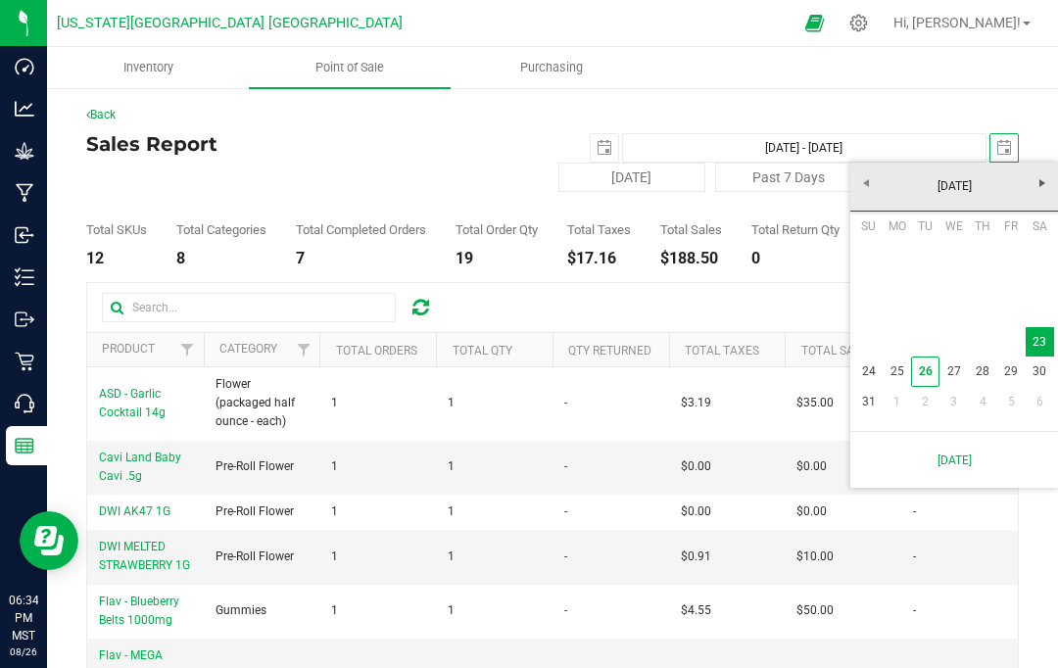
click at [921, 358] on link "26" at bounding box center [925, 371] width 28 height 30
type input "Aug 23, 2025 - Aug 26, 2025"
type input "[DATE]"
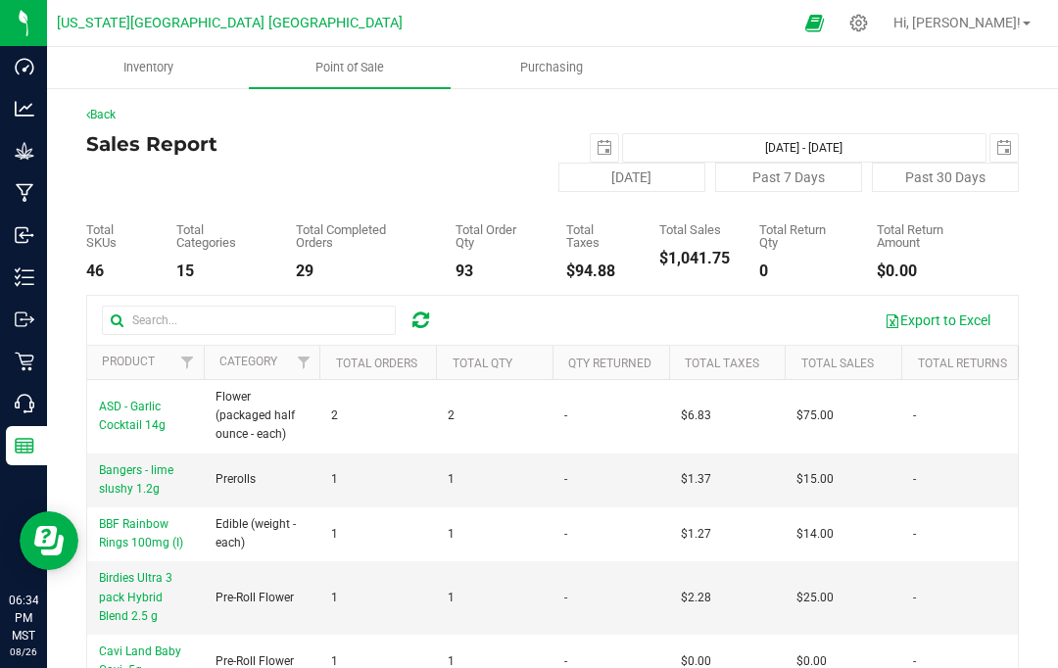
click at [1003, 137] on span "select" at bounding box center [1003, 147] width 27 height 27
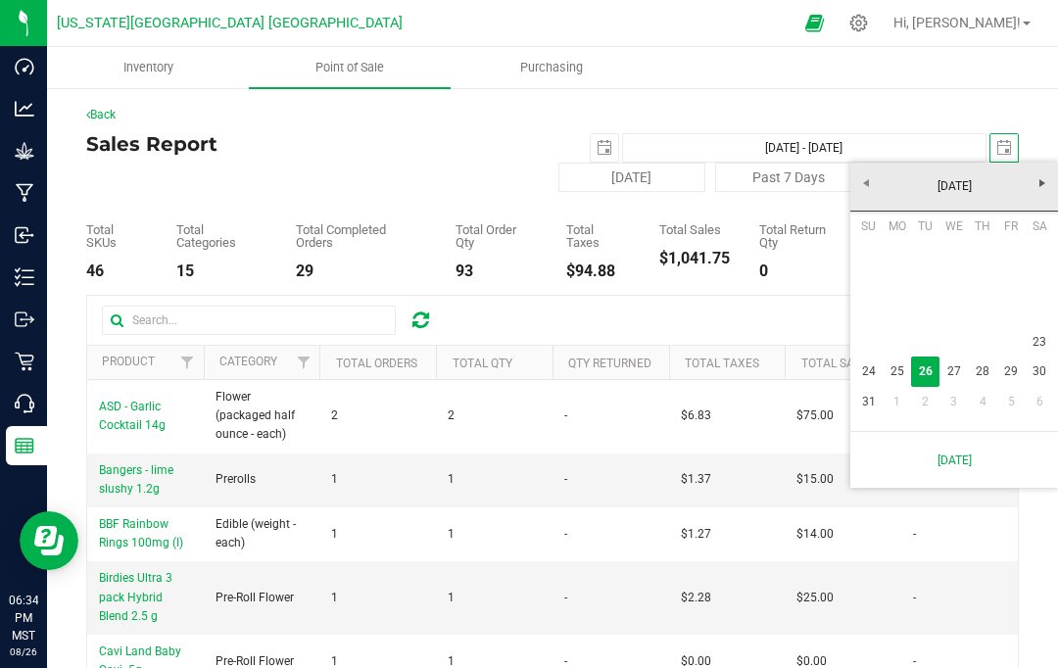
click at [1045, 337] on link "23" at bounding box center [1039, 342] width 28 height 30
type input "Aug 23, 2025 - Aug 23, 2025"
type input "2025-08-23"
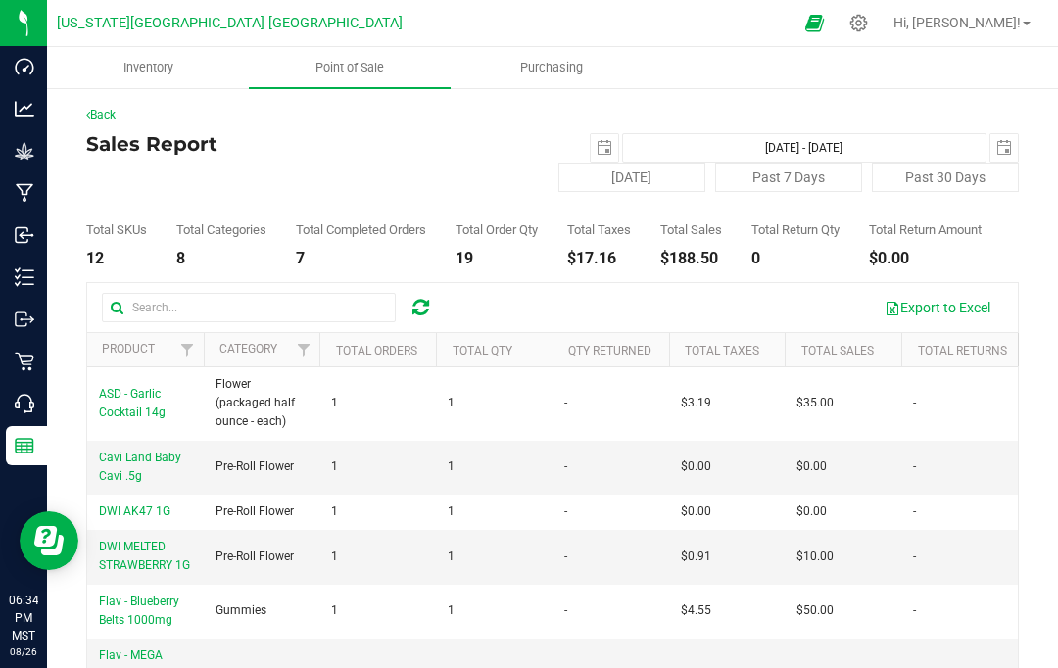
click at [1010, 141] on span "select" at bounding box center [1004, 148] width 16 height 16
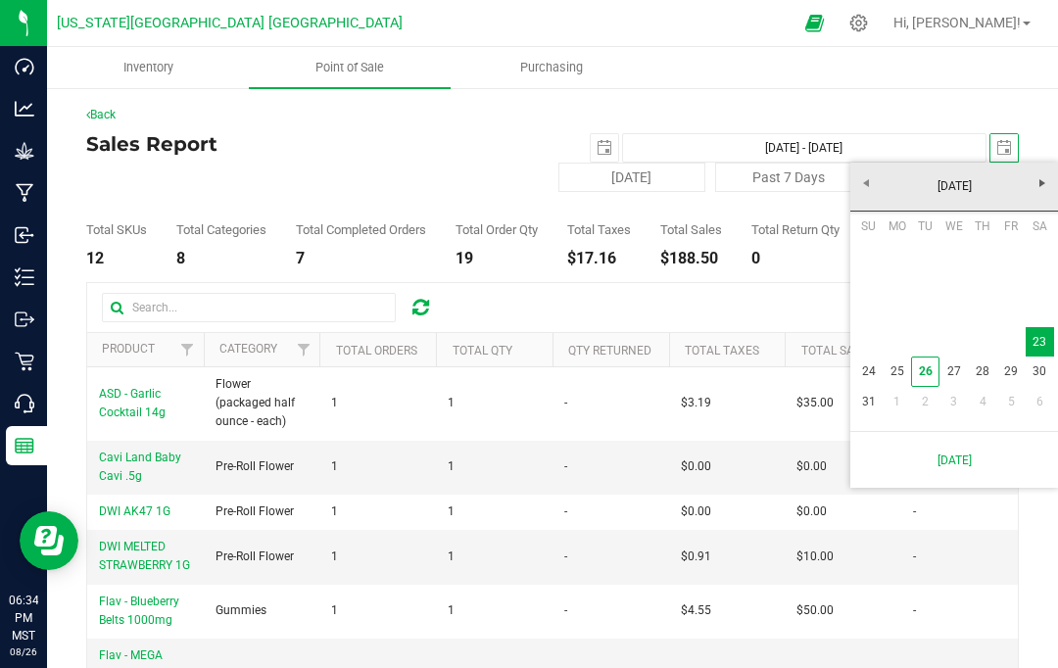
click at [881, 377] on link "24" at bounding box center [868, 371] width 28 height 30
type input "Aug 23, 2025 - Aug 24, 2025"
type input "2025-08-24"
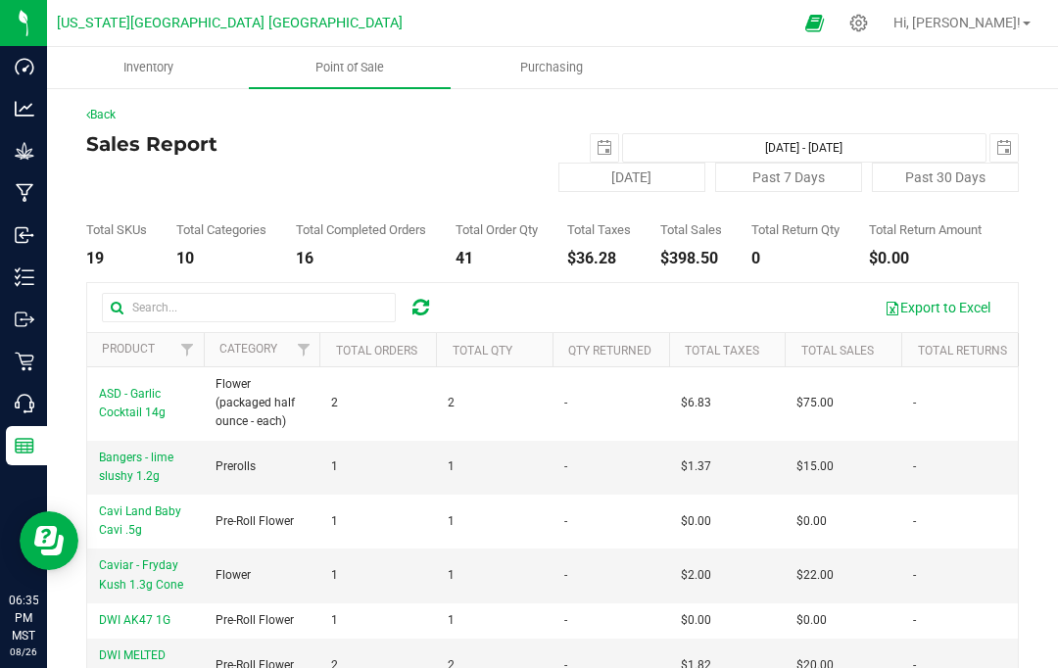
click at [596, 148] on span "select" at bounding box center [604, 148] width 16 height 16
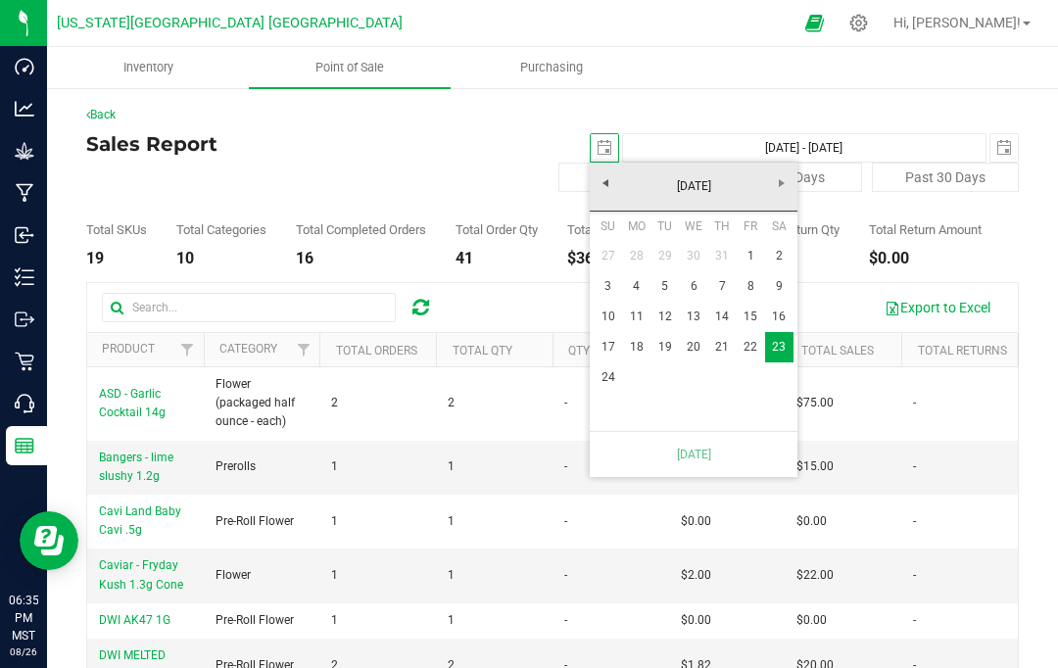
click at [603, 374] on link "24" at bounding box center [608, 377] width 28 height 30
type input "Aug 24, 2025 - Aug 24, 2025"
type input "2025-08-24"
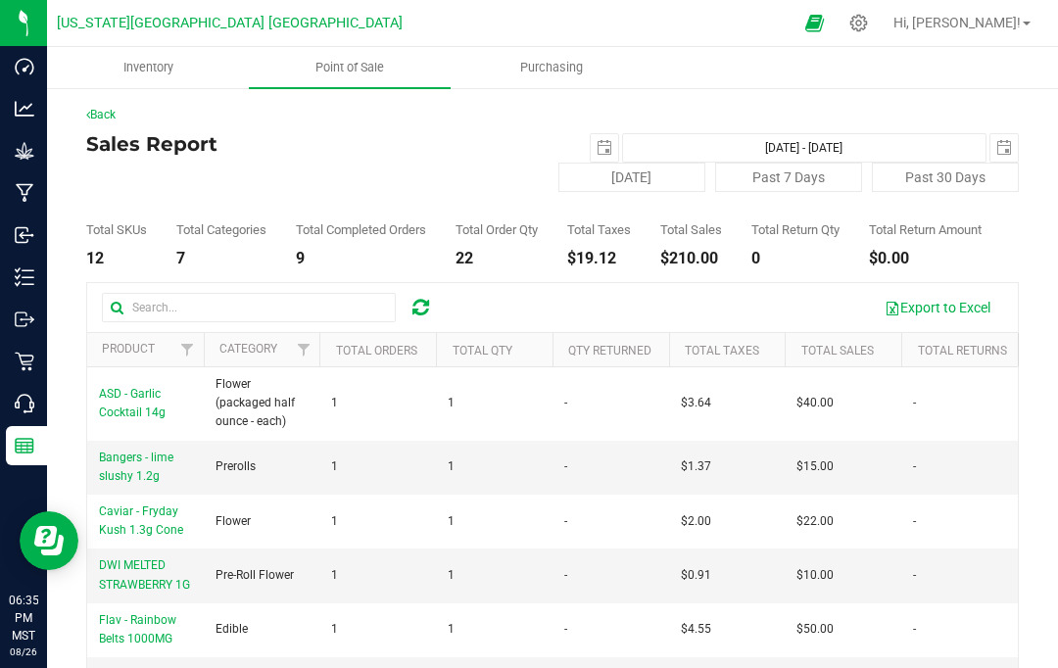
click at [1005, 142] on span "select" at bounding box center [1004, 148] width 16 height 16
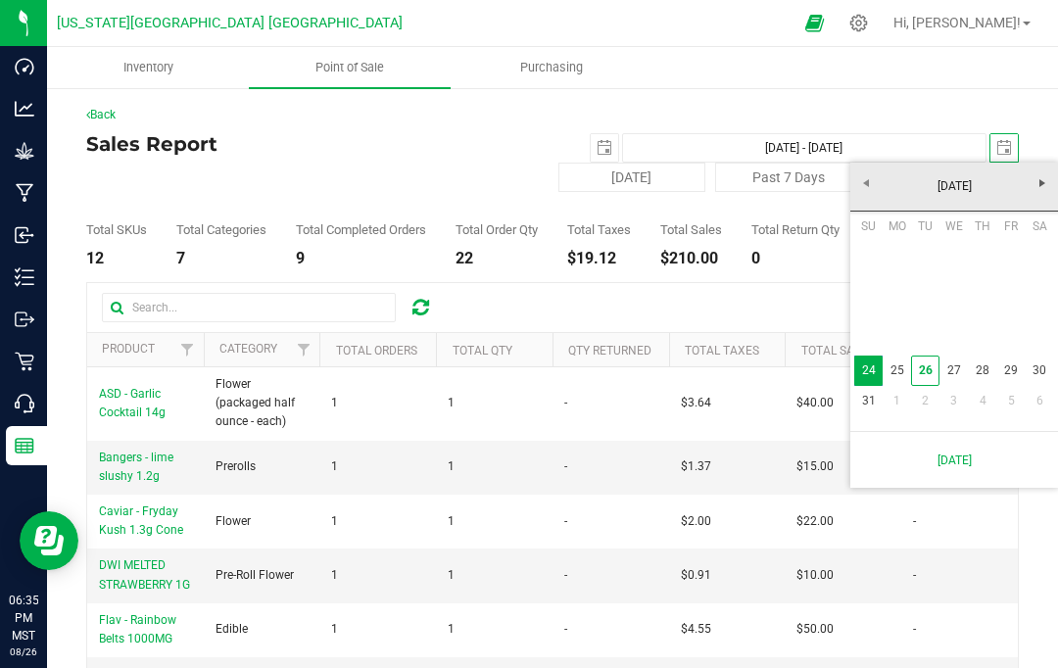
click at [893, 363] on link "25" at bounding box center [896, 371] width 28 height 30
type input "Aug 24, 2025 - Aug 25, 2025"
type input "2025-08-25"
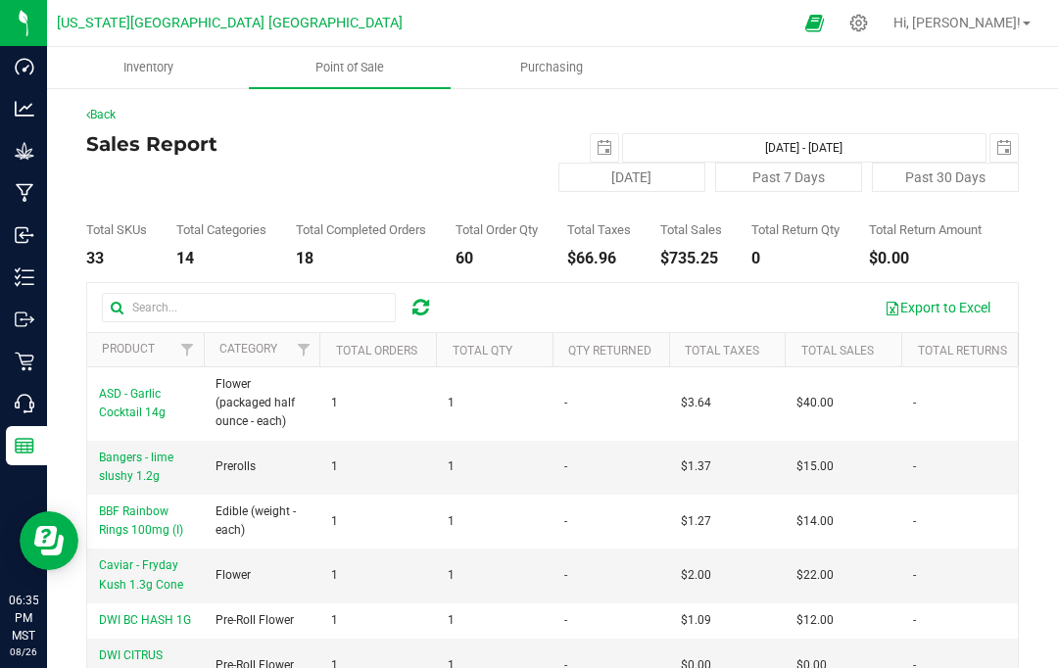
click at [610, 143] on span "select" at bounding box center [604, 148] width 16 height 16
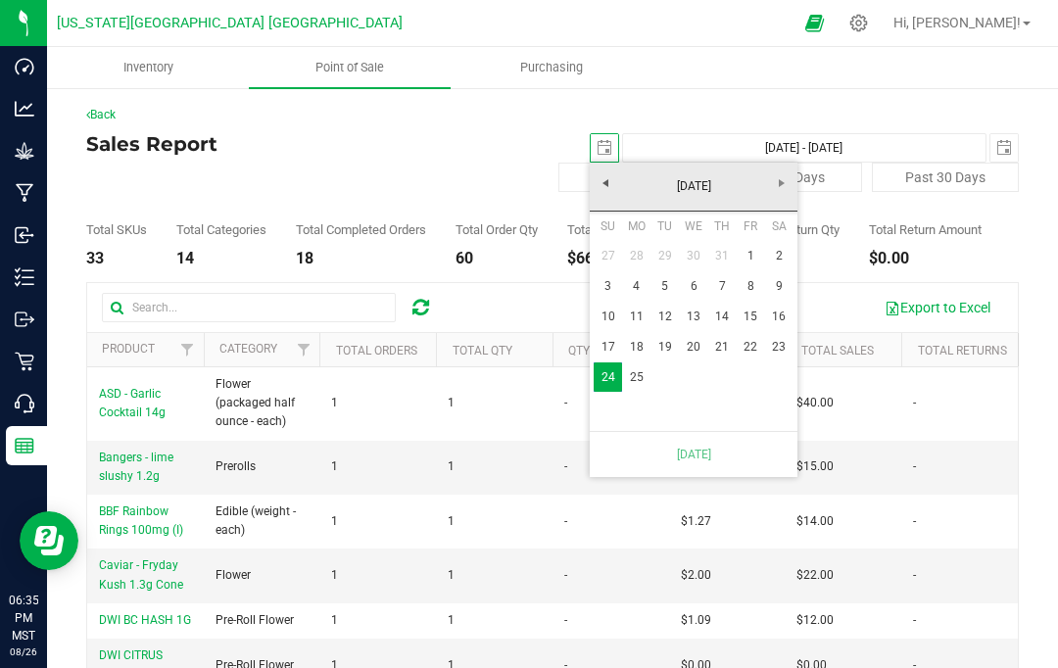
click at [635, 366] on link "25" at bounding box center [636, 377] width 28 height 30
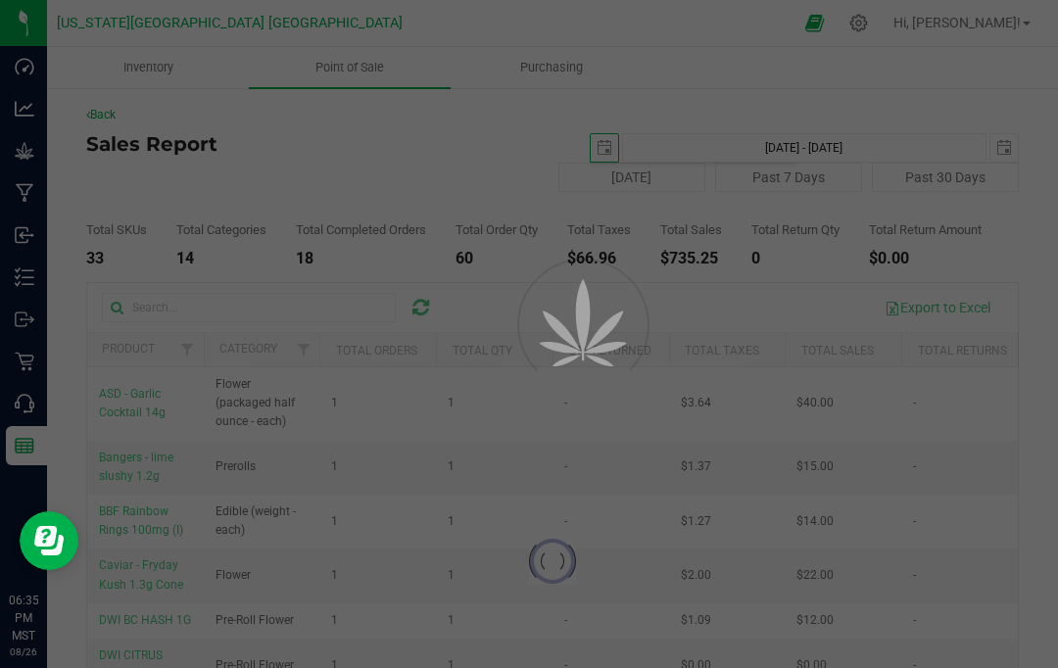
type input "Aug 25, 2025 - Aug 25, 2025"
type input "2025-08-25"
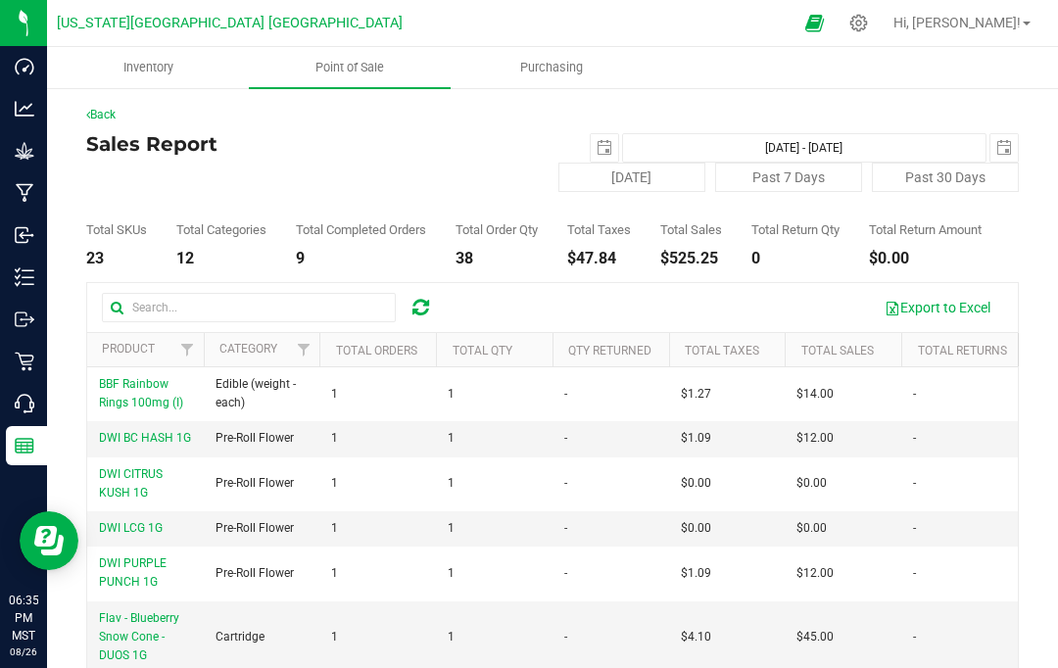
click at [1012, 138] on span "select" at bounding box center [1003, 147] width 27 height 27
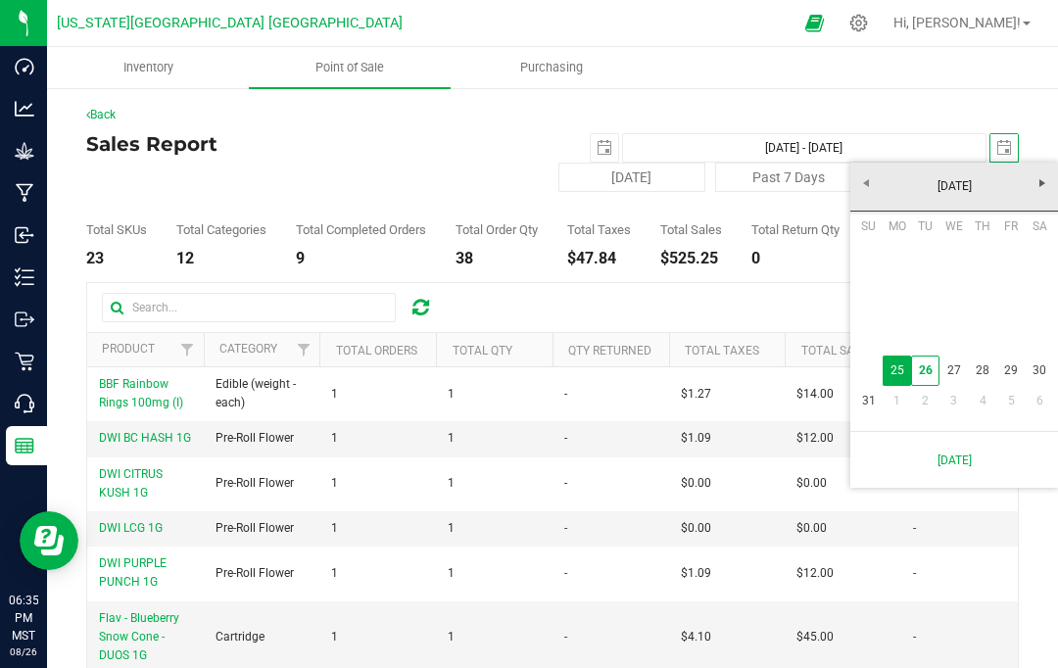
click at [939, 357] on link "27" at bounding box center [953, 371] width 28 height 30
type input "Aug 25, 2025 - Aug 27, 2025"
type input "2025-08-27"
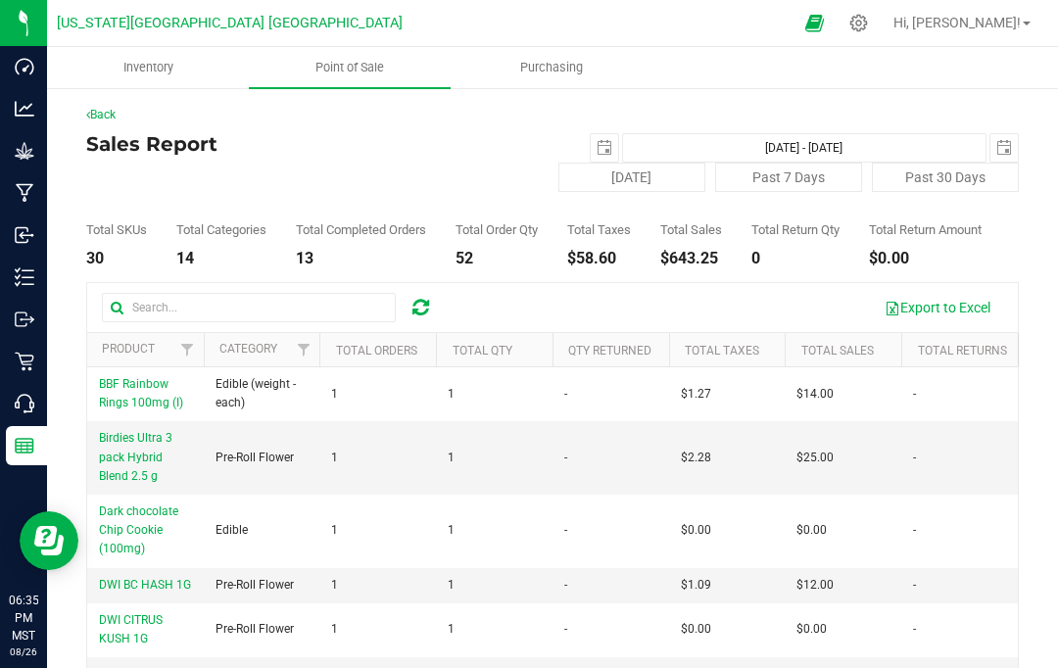
click at [612, 140] on span "select" at bounding box center [604, 148] width 16 height 16
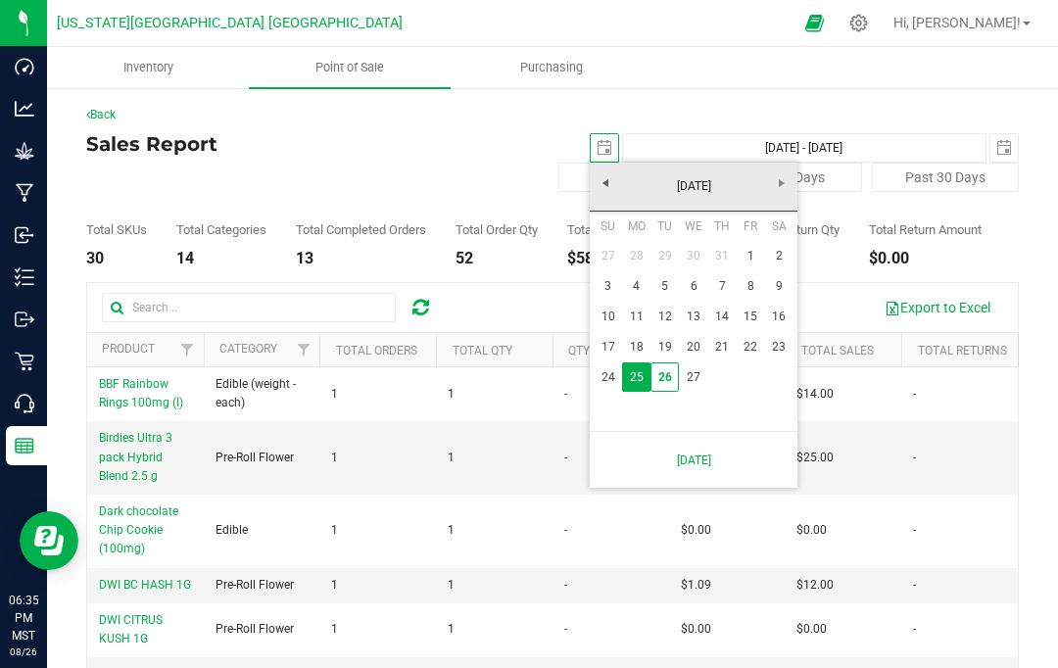
click at [673, 370] on link "26" at bounding box center [664, 377] width 28 height 30
type input "Aug 26, 2025 - Aug 27, 2025"
type input "[DATE]"
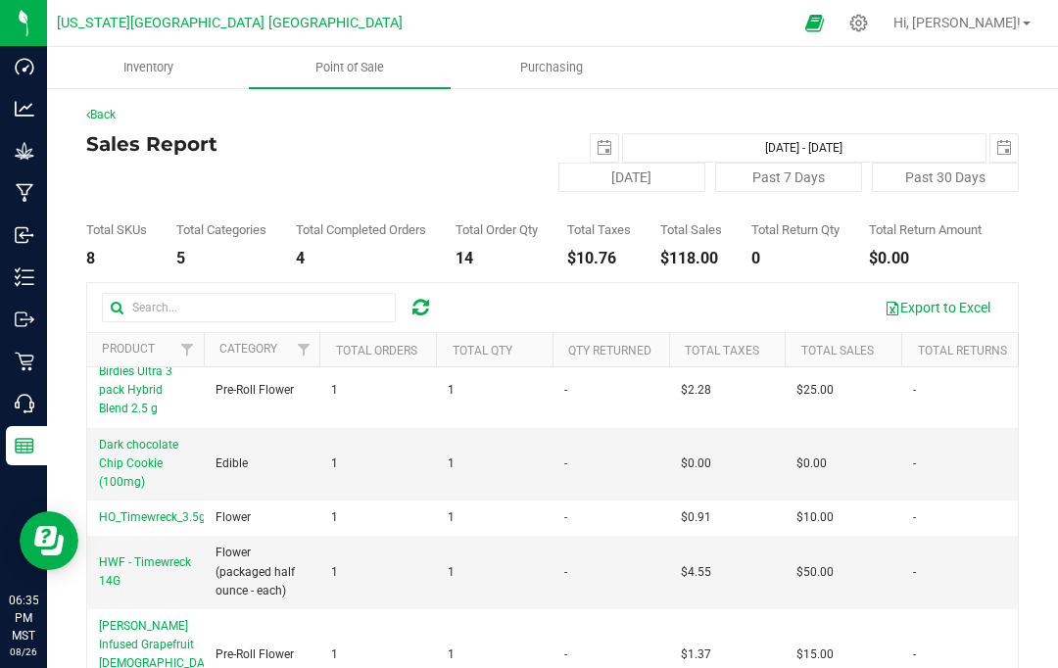
scroll to position [13, 0]
click at [1007, 17] on span "Hi, [PERSON_NAME]!" at bounding box center [956, 23] width 127 height 16
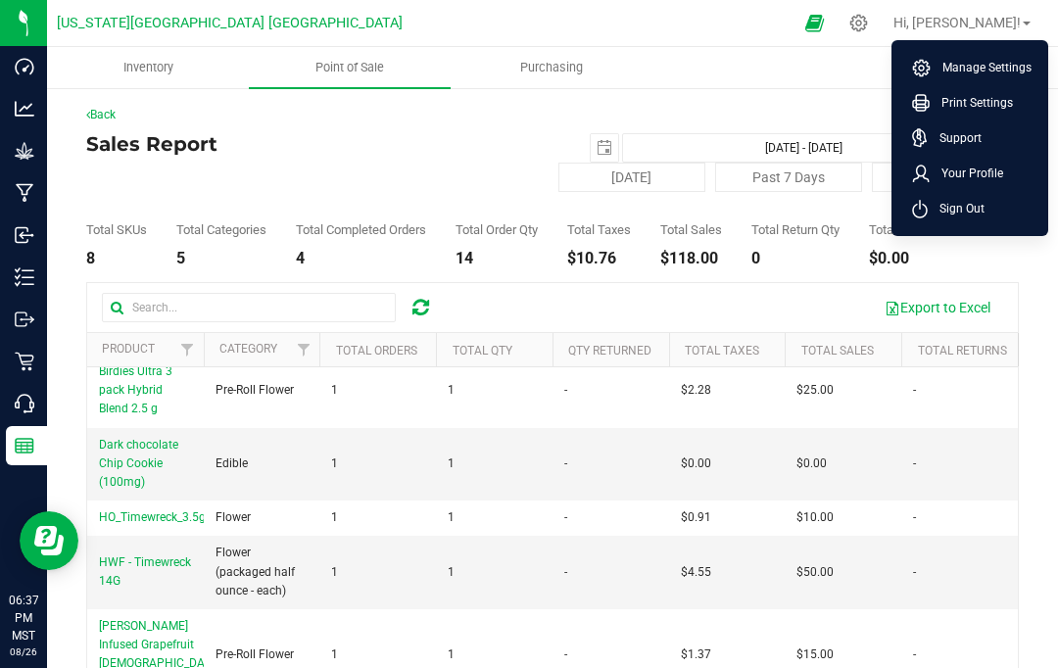
click at [971, 213] on span "Sign Out" at bounding box center [955, 209] width 57 height 20
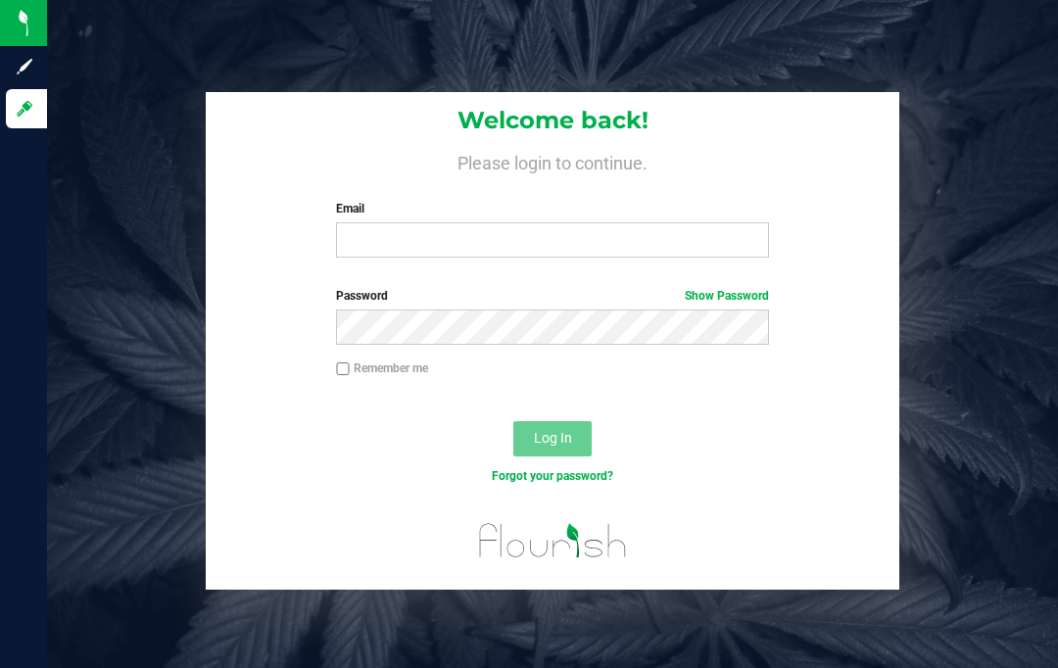
click at [503, 241] on input "Email" at bounding box center [552, 239] width 433 height 35
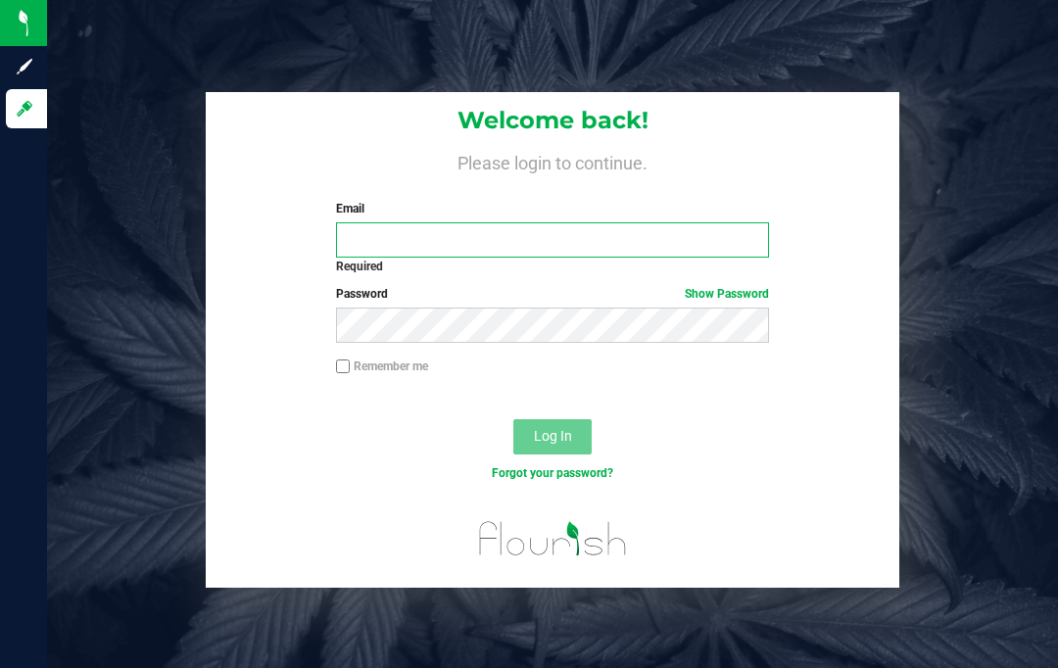
type input "aledacourtney1999@gmail.com"
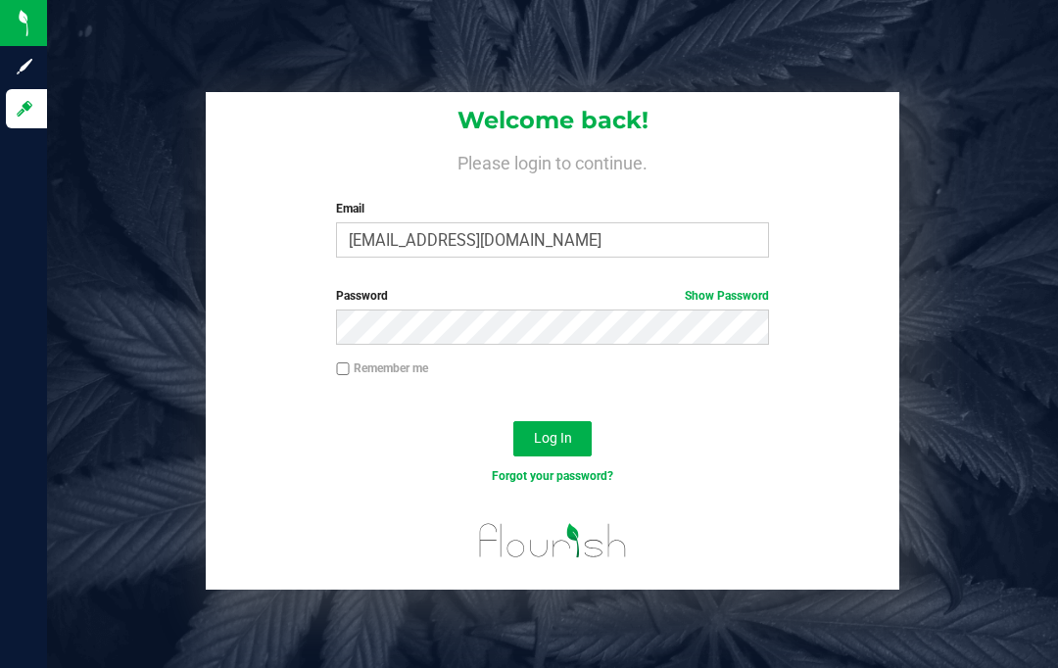
click at [570, 432] on span "Log In" at bounding box center [553, 438] width 38 height 16
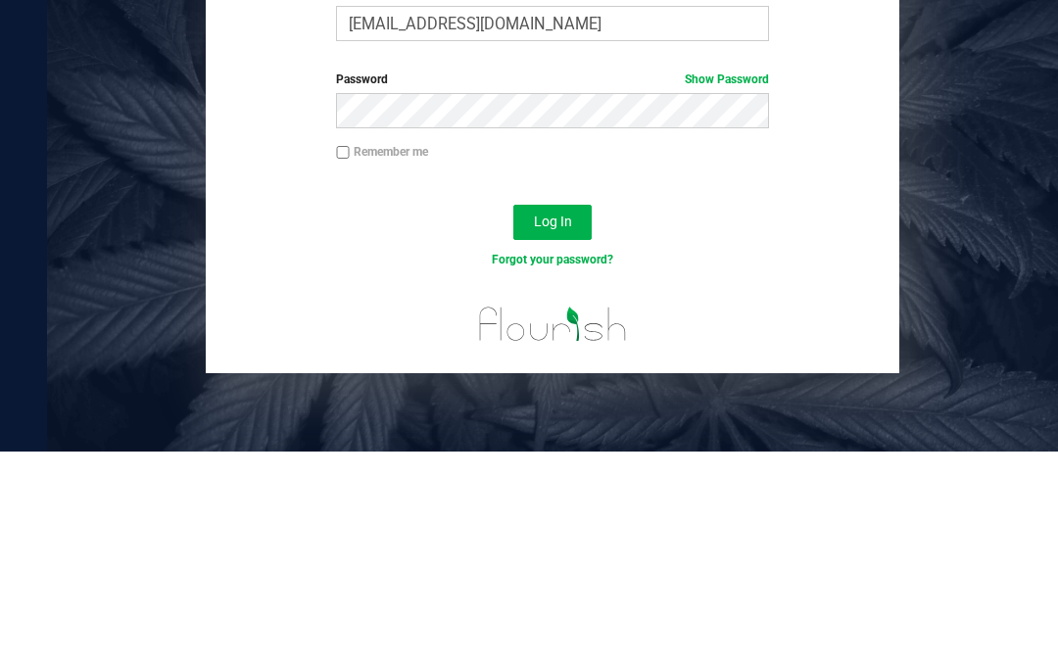
click at [338, 362] on input "Remember me" at bounding box center [343, 369] width 14 height 14
checkbox input "true"
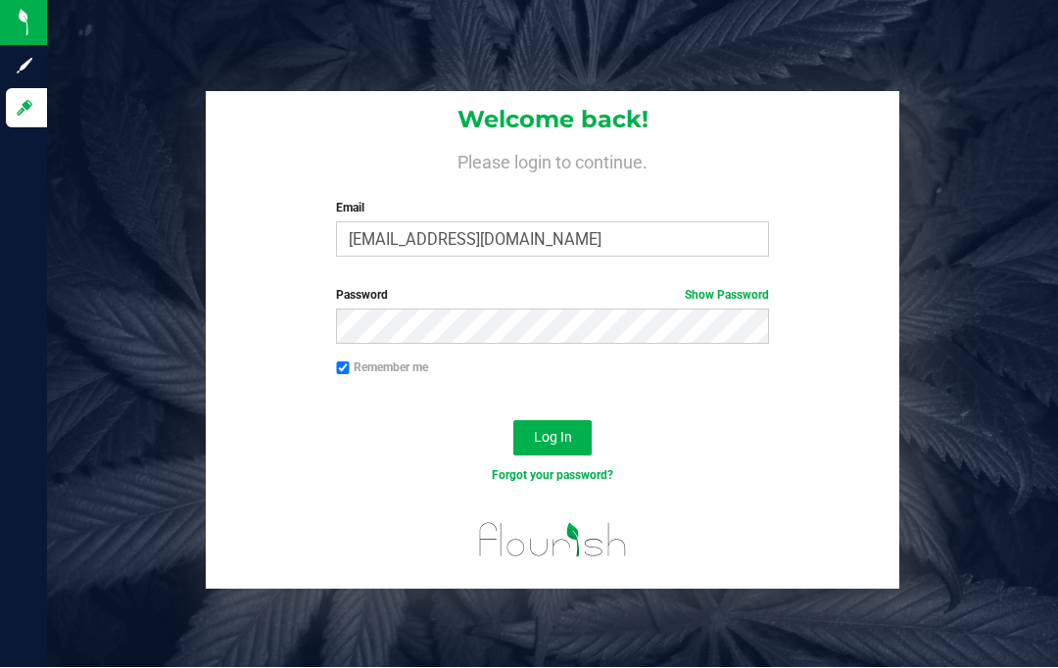
click at [552, 430] on span "Log In" at bounding box center [553, 438] width 38 height 16
